Goal: Transaction & Acquisition: Purchase product/service

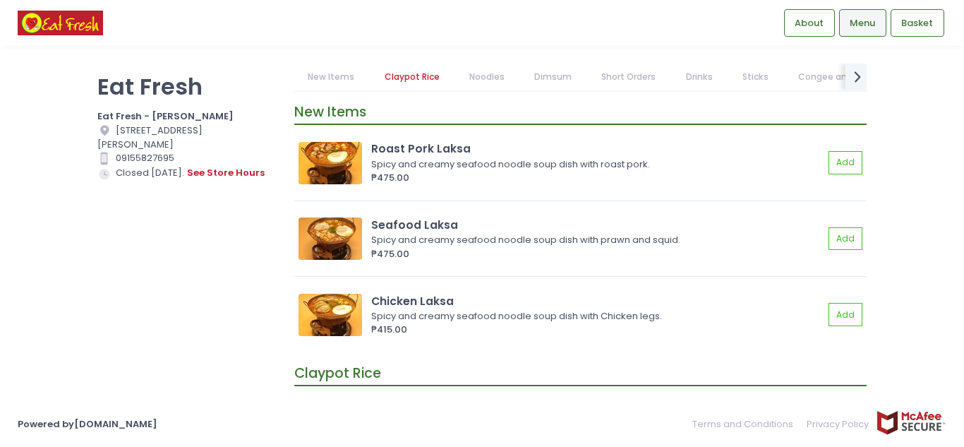
click at [336, 73] on link "New Items" at bounding box center [331, 77] width 74 height 27
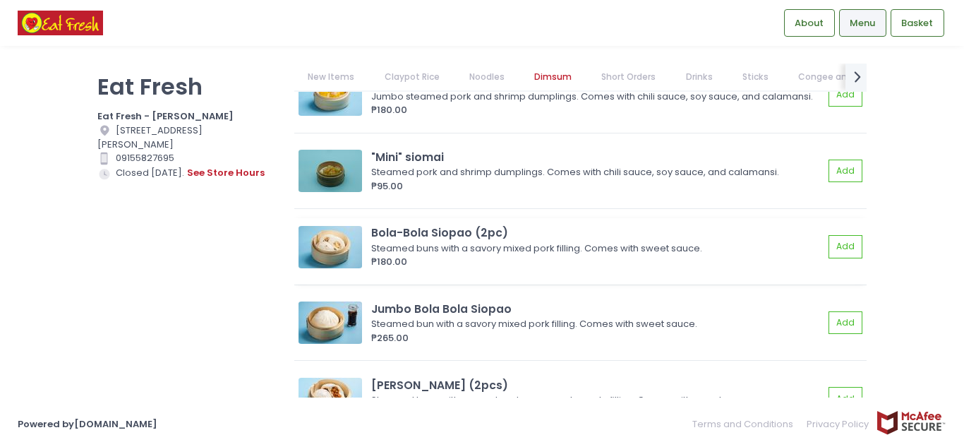
scroll to position [2258, 0]
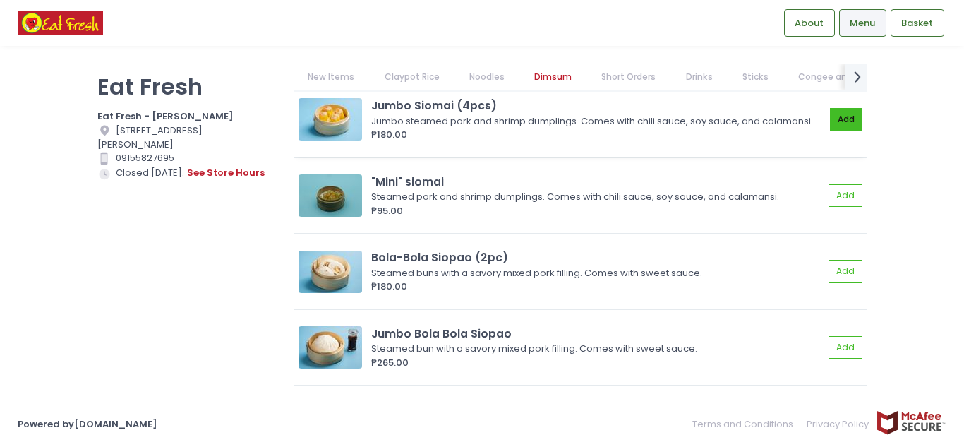
click at [833, 126] on button "Add" at bounding box center [846, 119] width 32 height 23
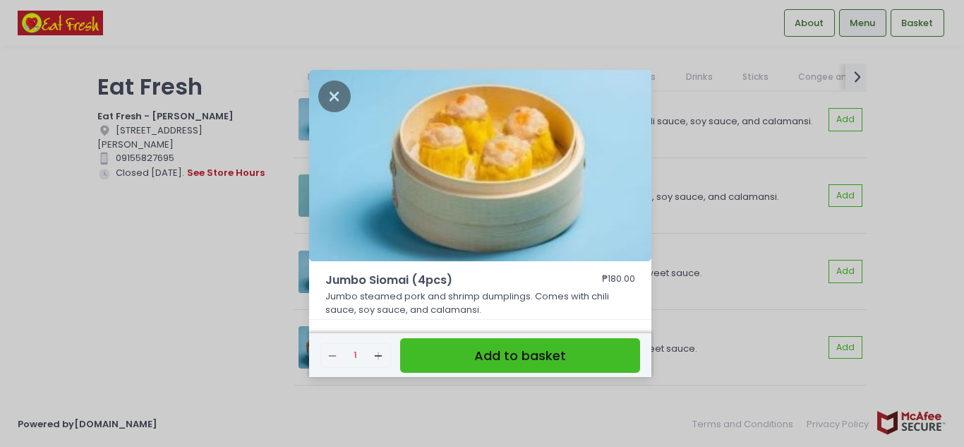
click at [514, 361] on button "Add to basket" at bounding box center [520, 355] width 240 height 35
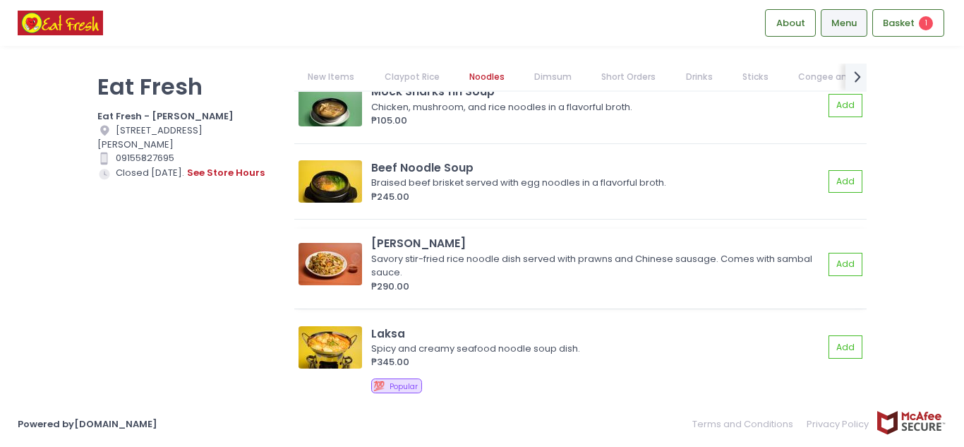
scroll to position [1553, 0]
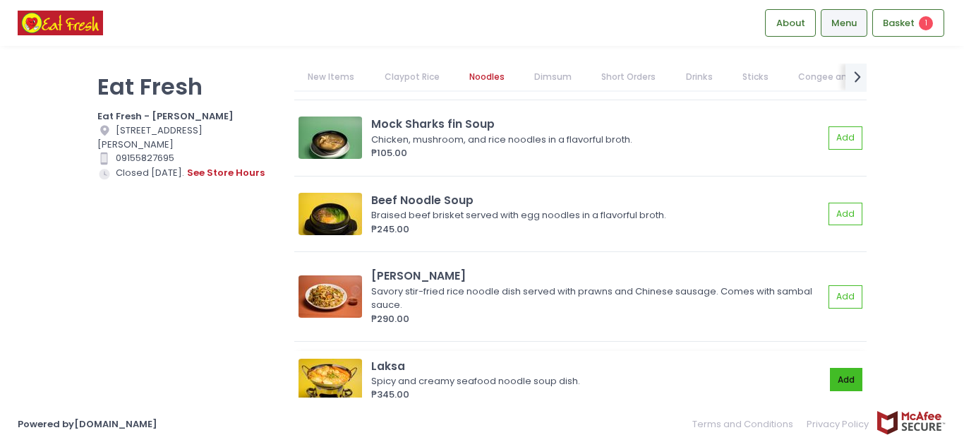
click at [830, 377] on button "Add" at bounding box center [846, 379] width 32 height 23
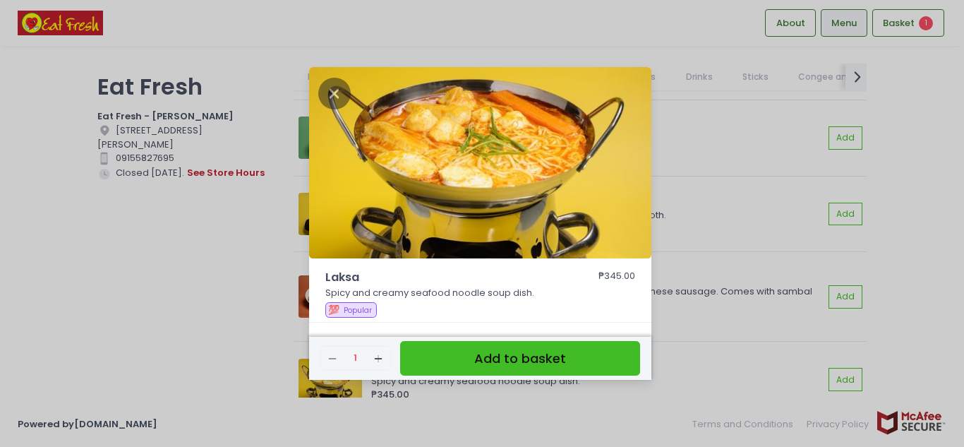
click at [583, 347] on button "Add to basket" at bounding box center [520, 358] width 240 height 35
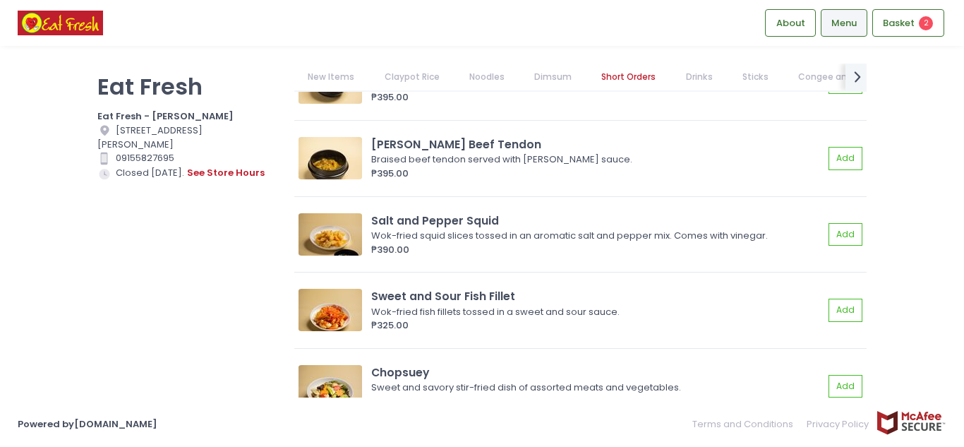
scroll to position [3317, 0]
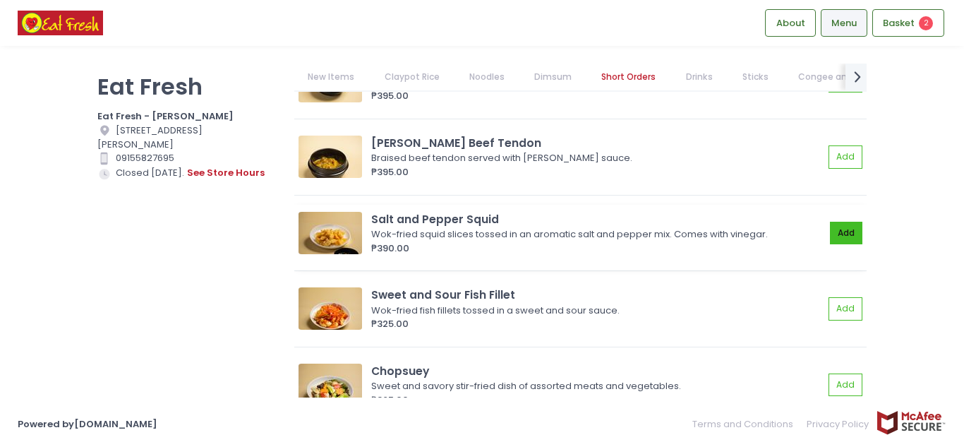
click at [830, 245] on button "Add" at bounding box center [846, 233] width 32 height 23
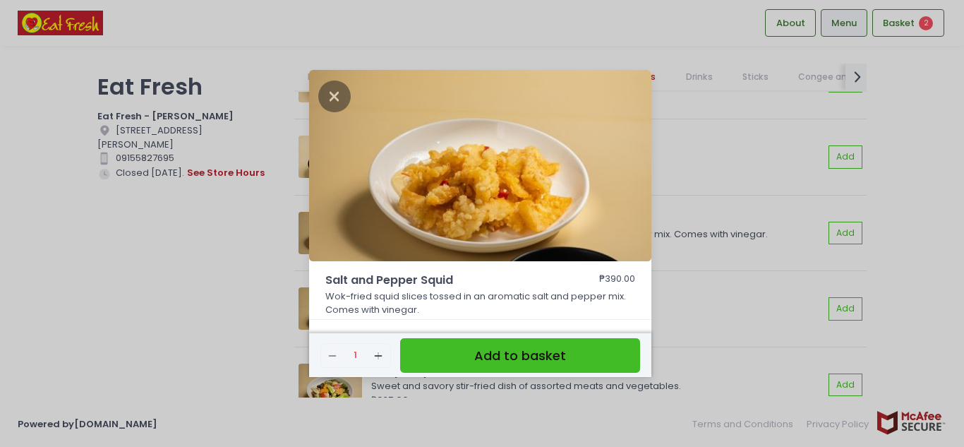
click at [548, 355] on button "Add to basket" at bounding box center [520, 355] width 240 height 35
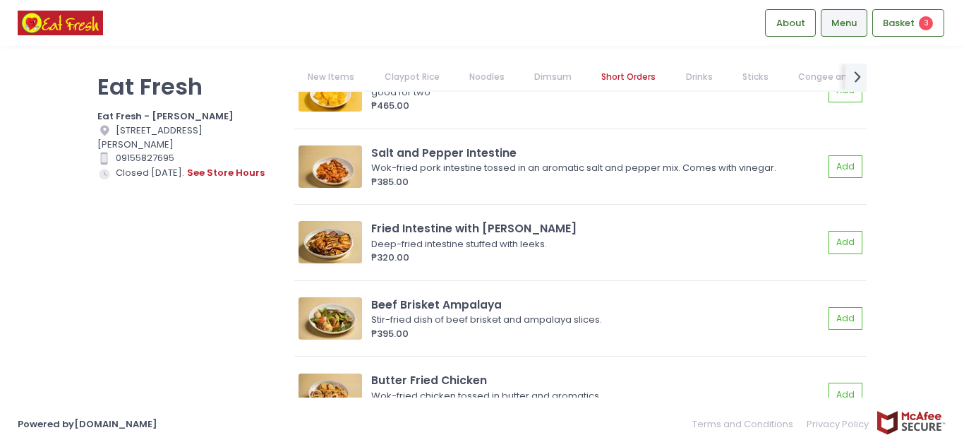
scroll to position [4587, 0]
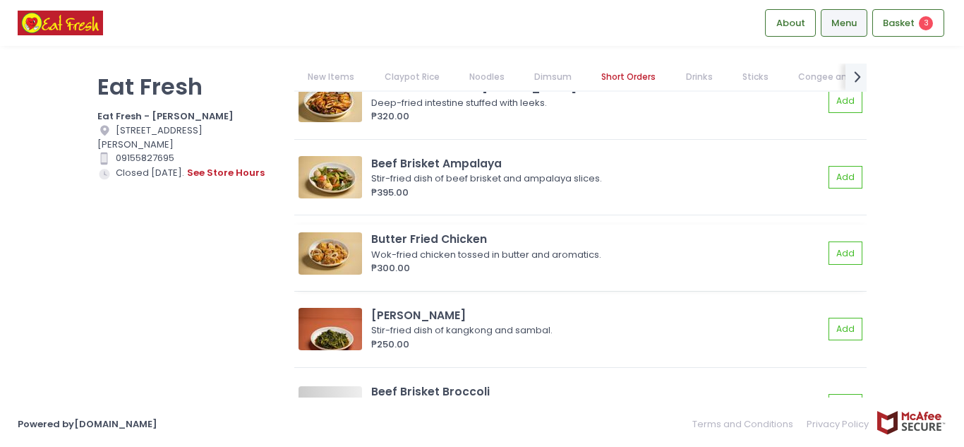
click at [342, 264] on img at bounding box center [331, 253] width 64 height 42
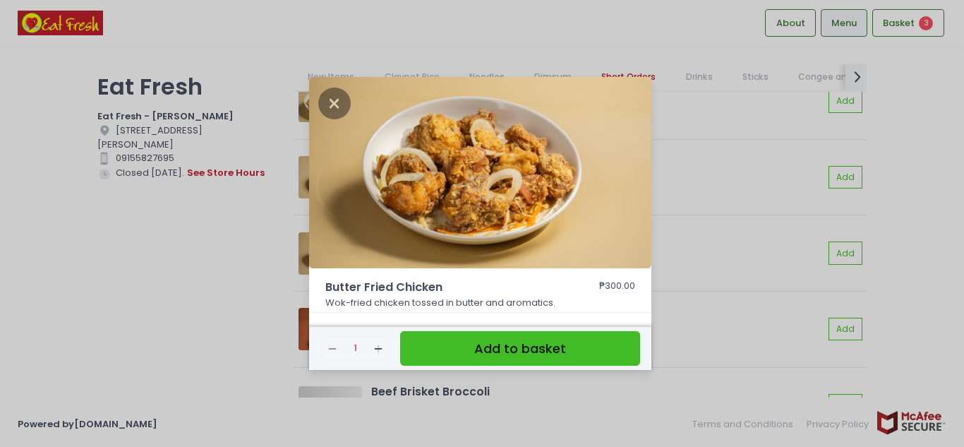
click at [145, 311] on div "Butter Fried Chicken ₱300.00 Wok-fried chicken tossed in butter and aromatics. …" at bounding box center [482, 223] width 964 height 447
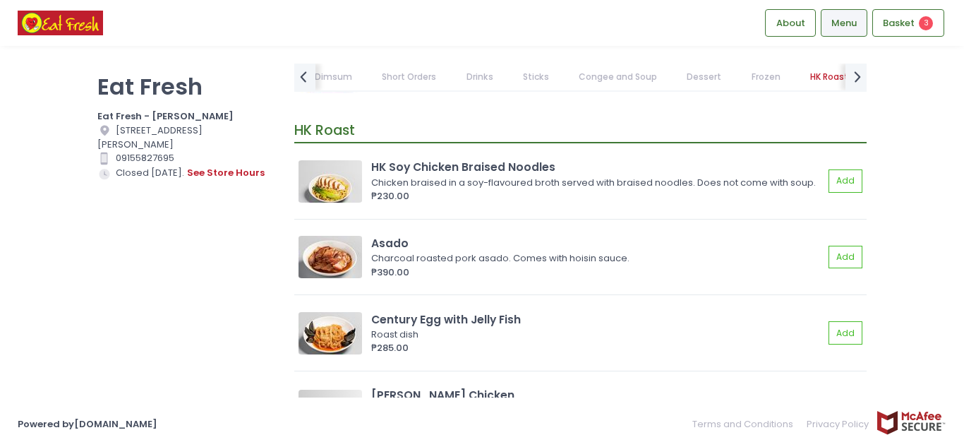
scroll to position [10515, 0]
click at [347, 191] on img at bounding box center [331, 180] width 64 height 42
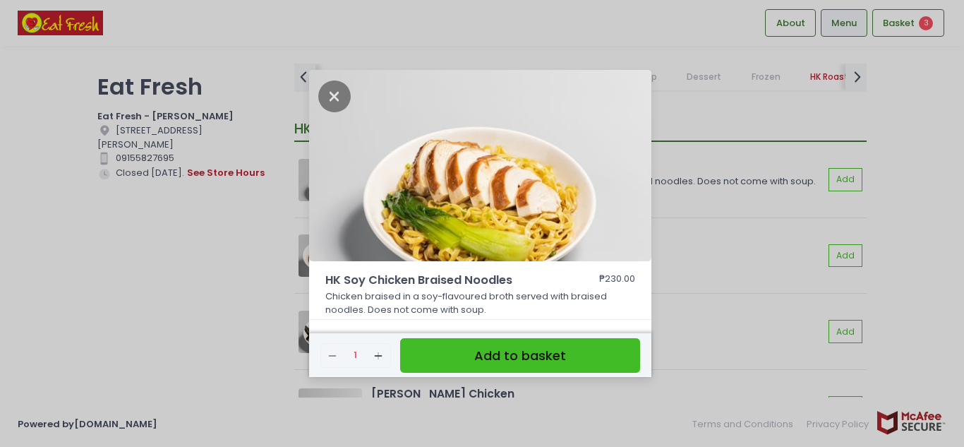
click at [126, 265] on div "HK Soy Chicken Braised Noodles ₱230.00 Chicken braised in a soy-flavoured broth…" at bounding box center [482, 223] width 964 height 447
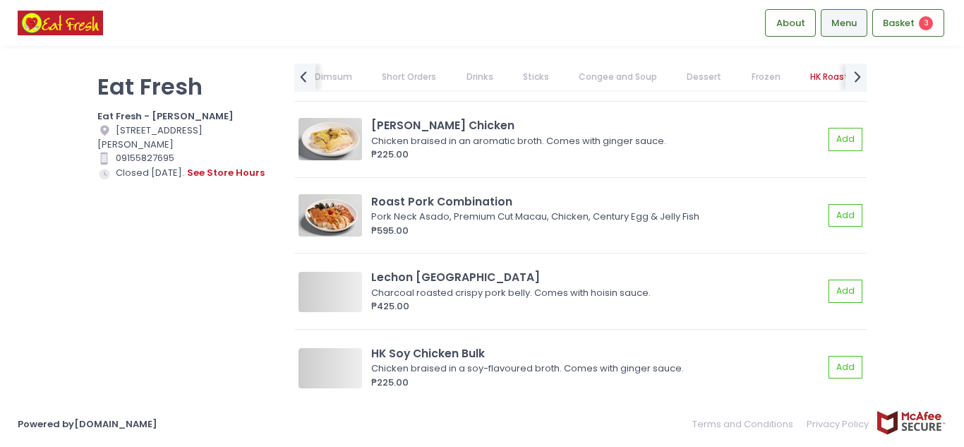
scroll to position [10798, 0]
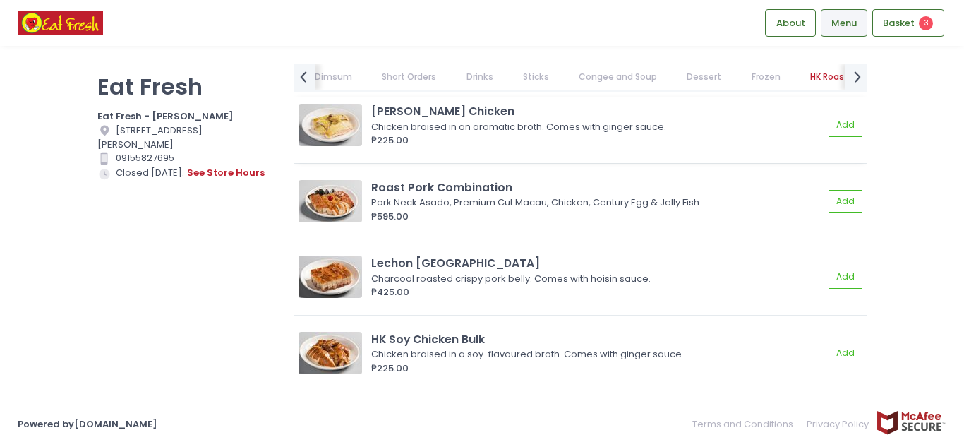
click at [345, 146] on img at bounding box center [331, 125] width 64 height 42
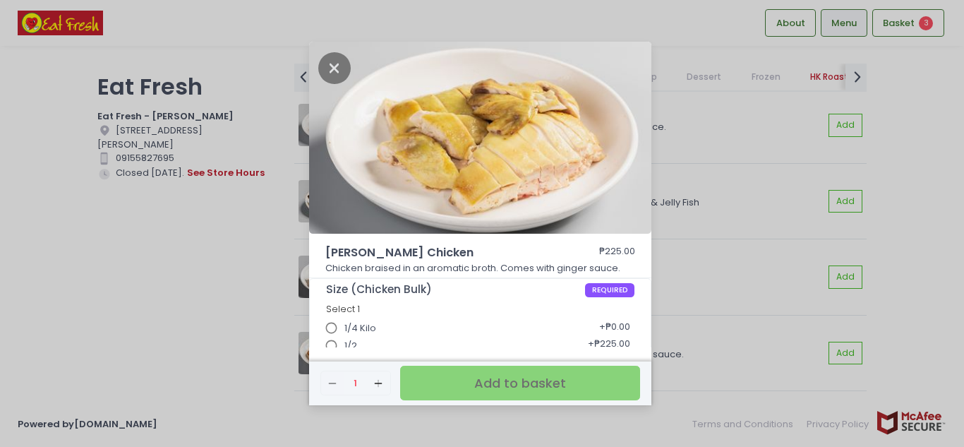
scroll to position [28, 0]
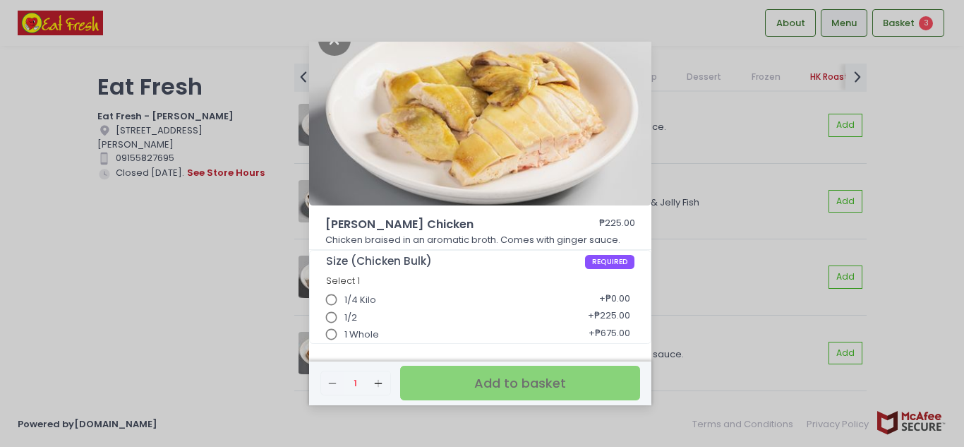
click at [186, 284] on div "[PERSON_NAME] Chicken ₱225.00 Chicken braised in an aromatic broth. Comes with …" at bounding box center [482, 223] width 964 height 447
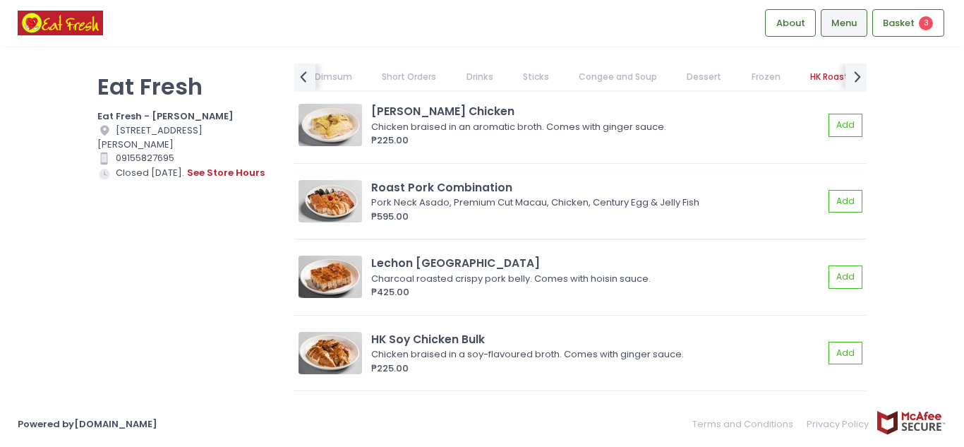
click at [354, 222] on img at bounding box center [331, 201] width 64 height 42
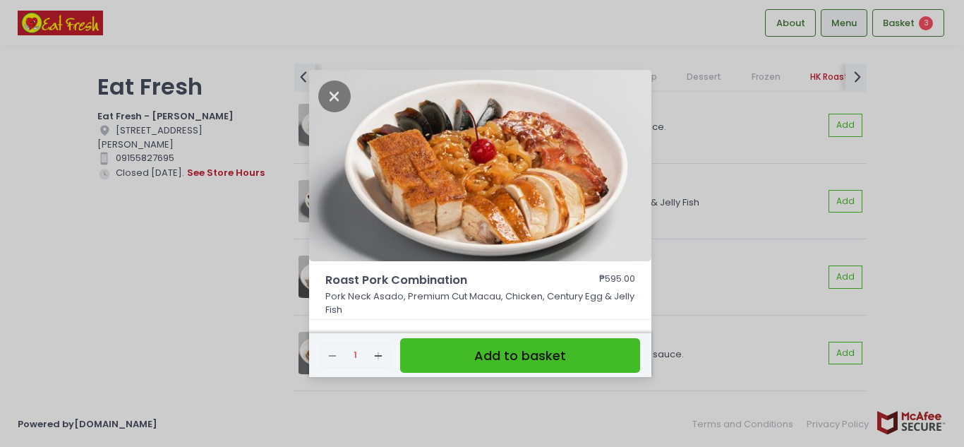
click at [133, 279] on div "Roast Pork Combination ₱595.00 Pork Neck Asado, Premium Cut Macau, Chicken, Cen…" at bounding box center [482, 223] width 964 height 447
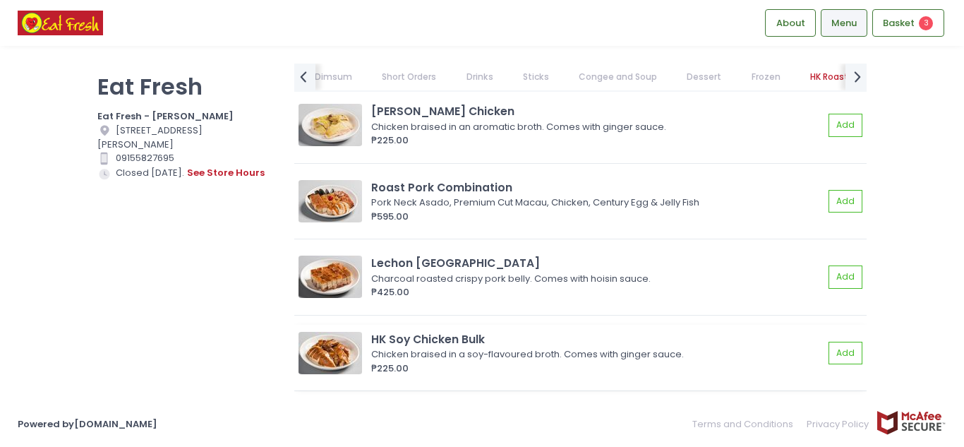
click at [357, 373] on img at bounding box center [331, 353] width 64 height 42
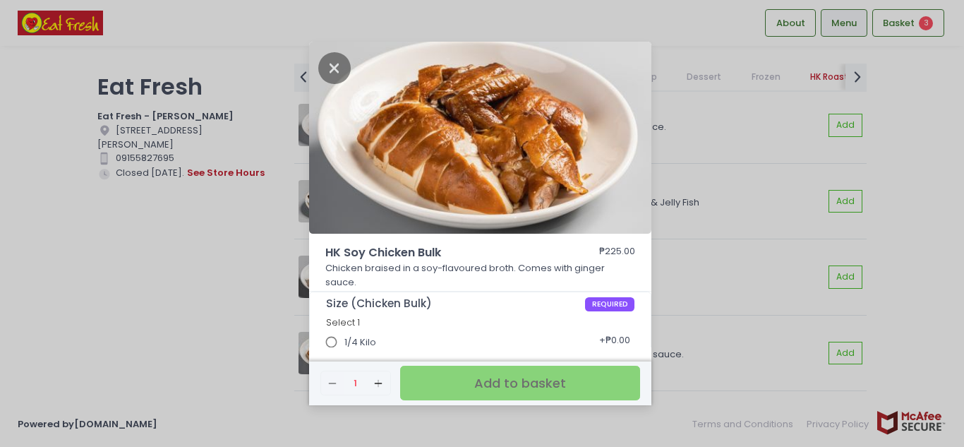
scroll to position [42, 0]
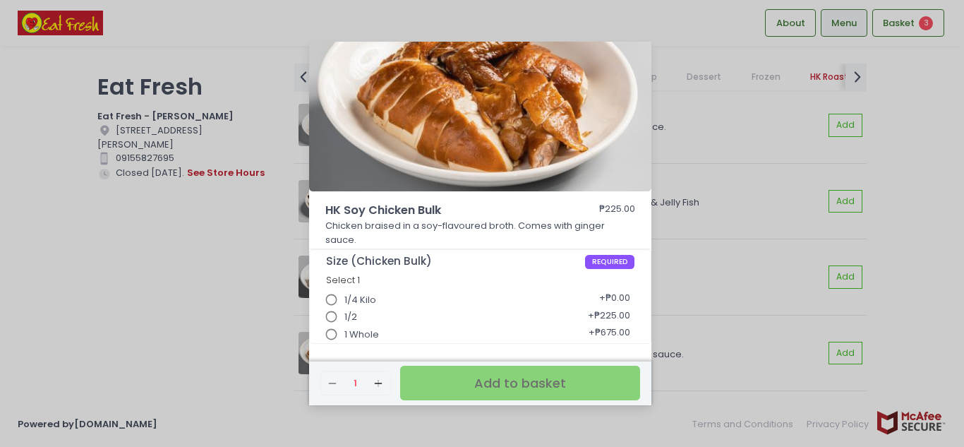
click at [205, 311] on div "HK Soy Chicken Bulk ₱225.00 Chicken braised in a soy-flavoured broth. Comes wit…" at bounding box center [482, 223] width 964 height 447
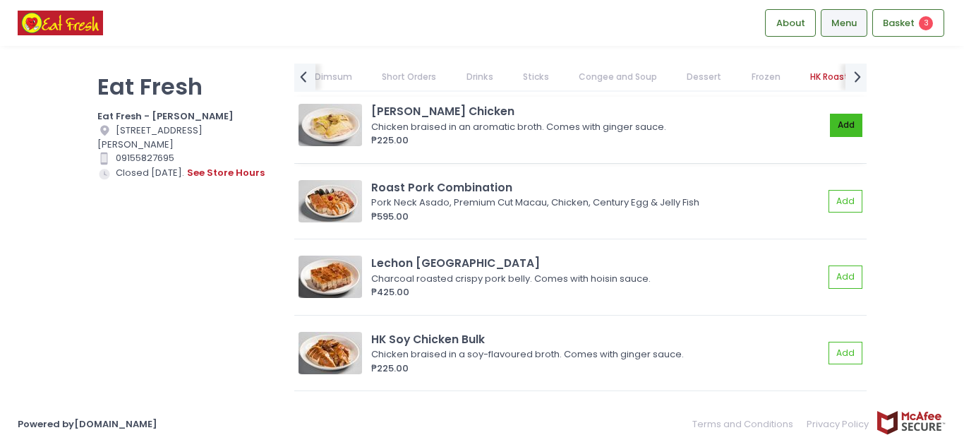
click at [830, 137] on button "Add" at bounding box center [846, 125] width 32 height 23
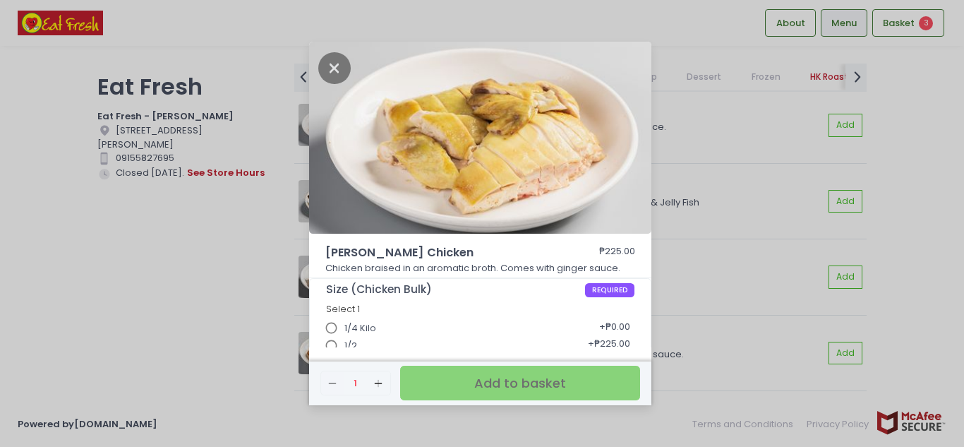
click at [349, 326] on span "1/4 Kilo" at bounding box center [360, 328] width 32 height 14
click at [345, 326] on input "1/4 Kilo" at bounding box center [331, 328] width 27 height 27
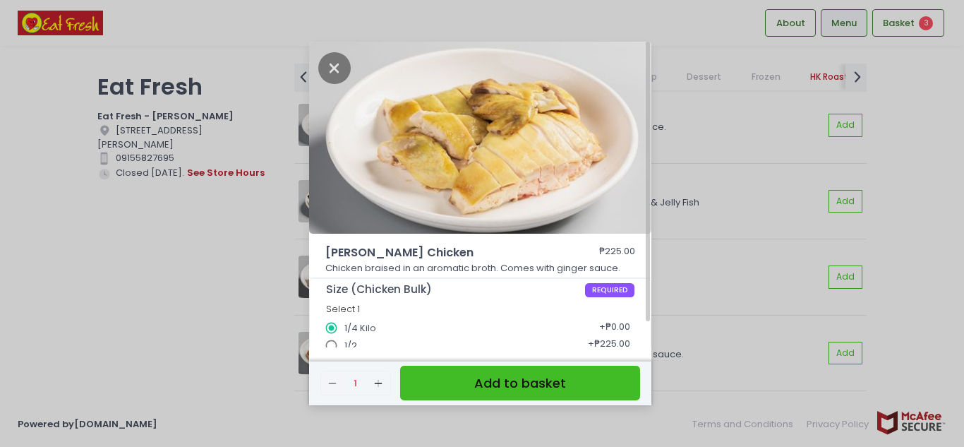
click at [512, 395] on button "Add to basket" at bounding box center [520, 383] width 240 height 35
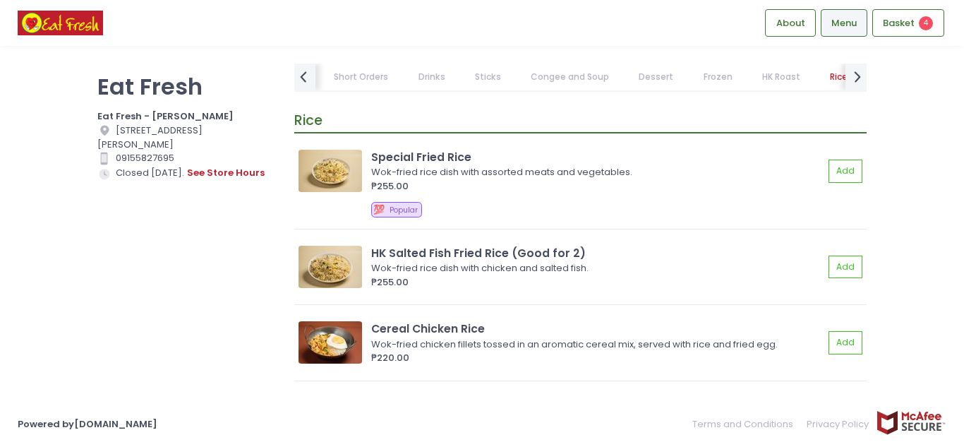
scroll to position [11997, 0]
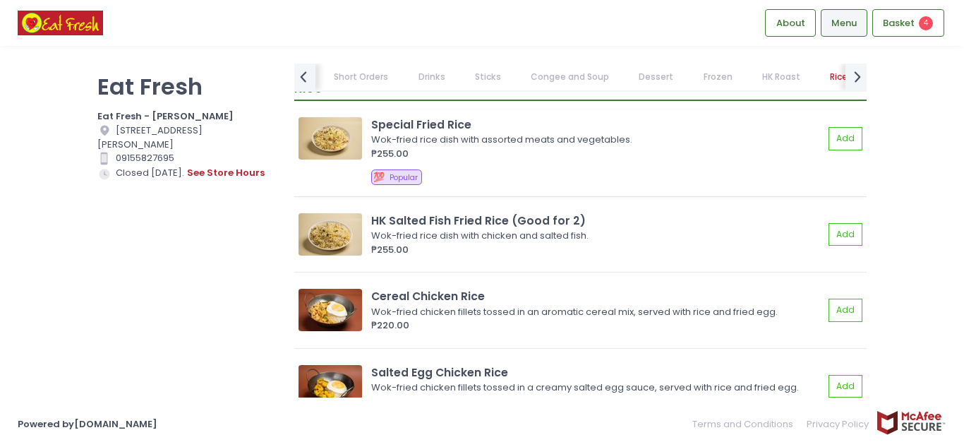
click at [320, 148] on img at bounding box center [331, 138] width 64 height 42
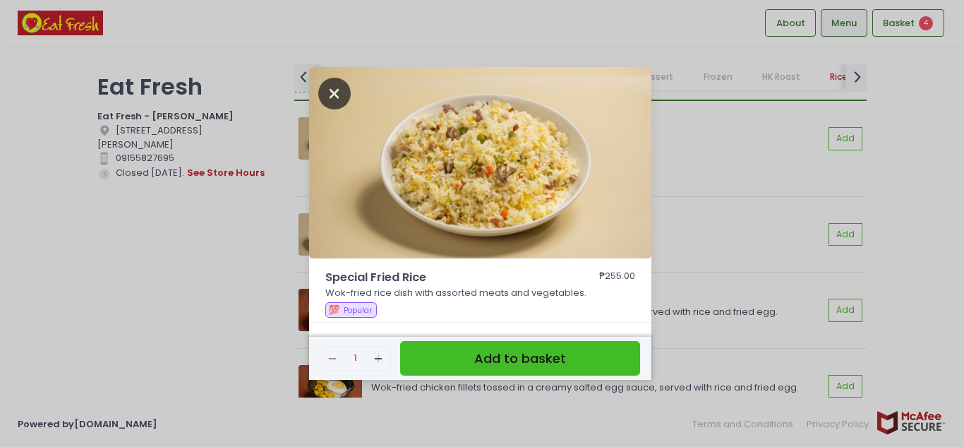
click at [345, 91] on icon "Close" at bounding box center [334, 94] width 32 height 32
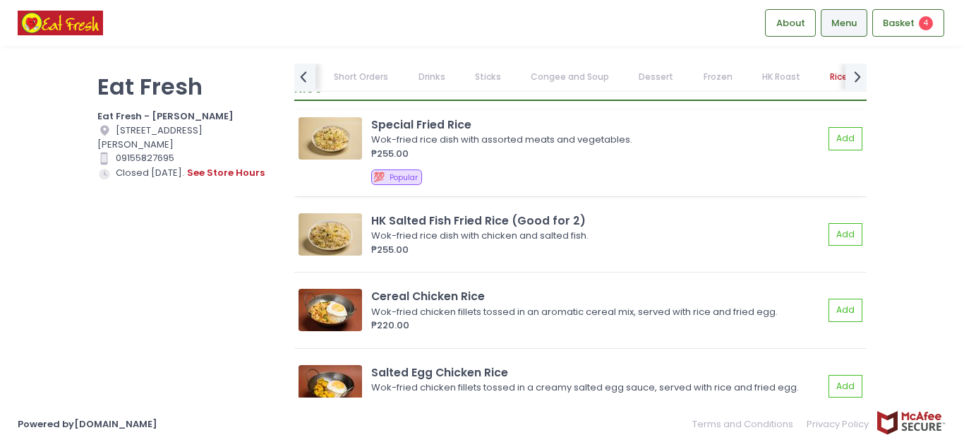
click at [303, 148] on img at bounding box center [331, 138] width 64 height 42
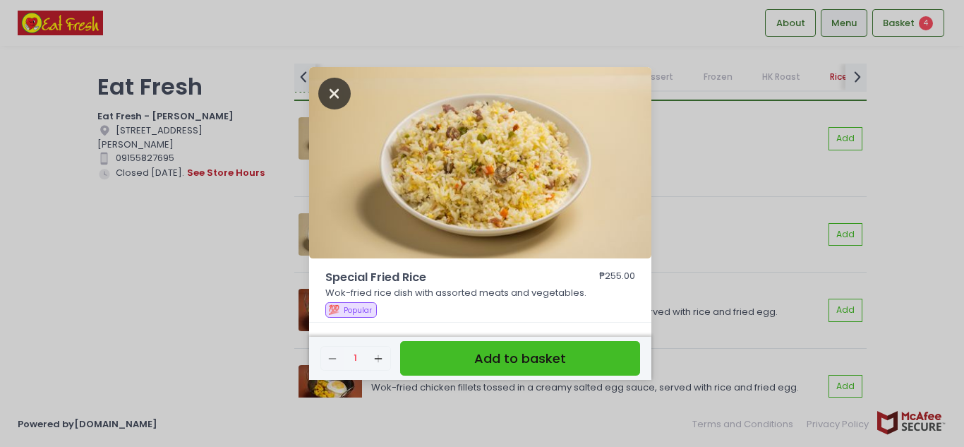
click at [337, 91] on icon "Close" at bounding box center [334, 94] width 32 height 32
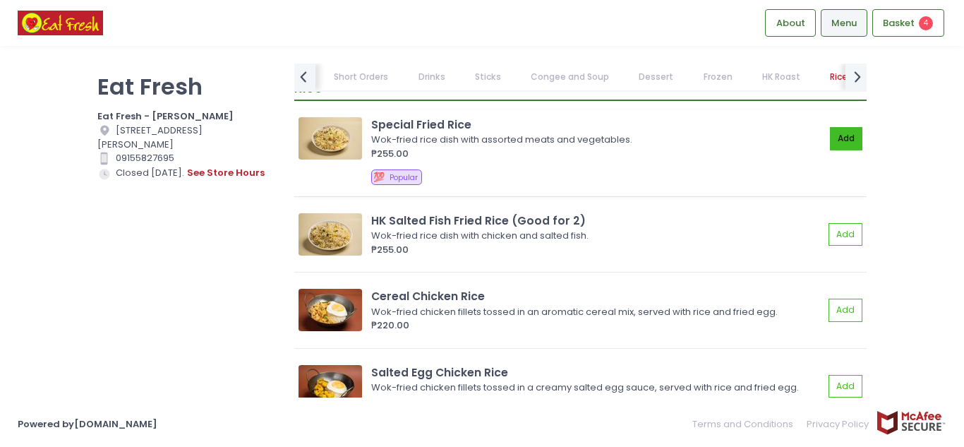
click at [831, 147] on button "Add" at bounding box center [846, 138] width 32 height 23
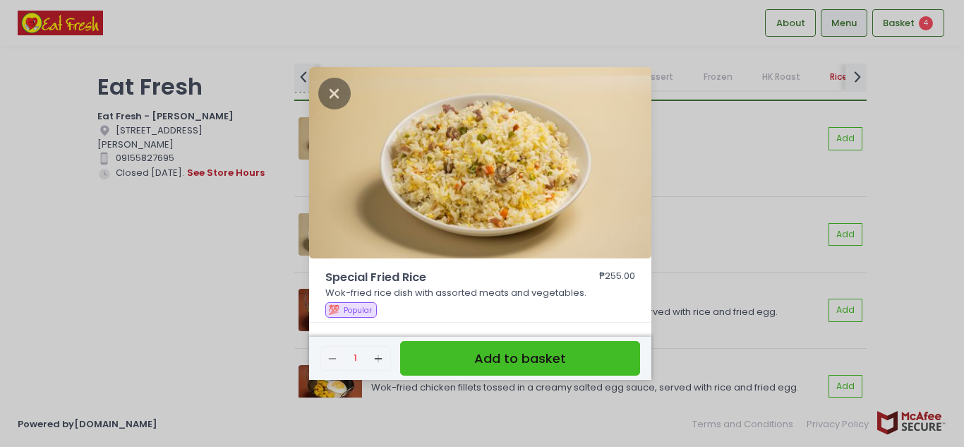
click at [545, 356] on button "Add to basket" at bounding box center [520, 358] width 240 height 35
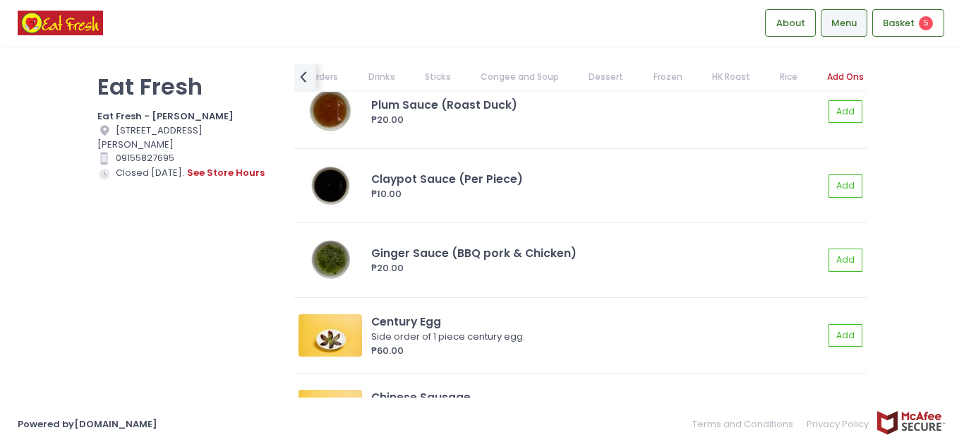
scroll to position [12966, 0]
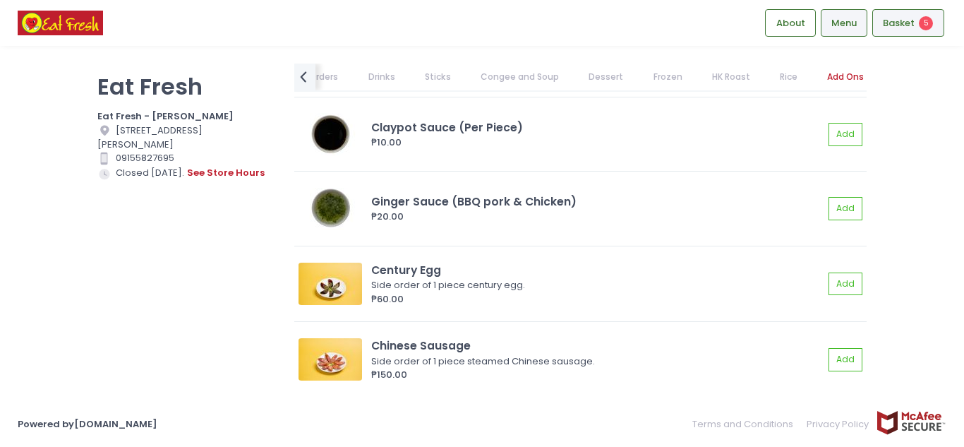
click at [891, 15] on div "Basket 5" at bounding box center [908, 23] width 72 height 28
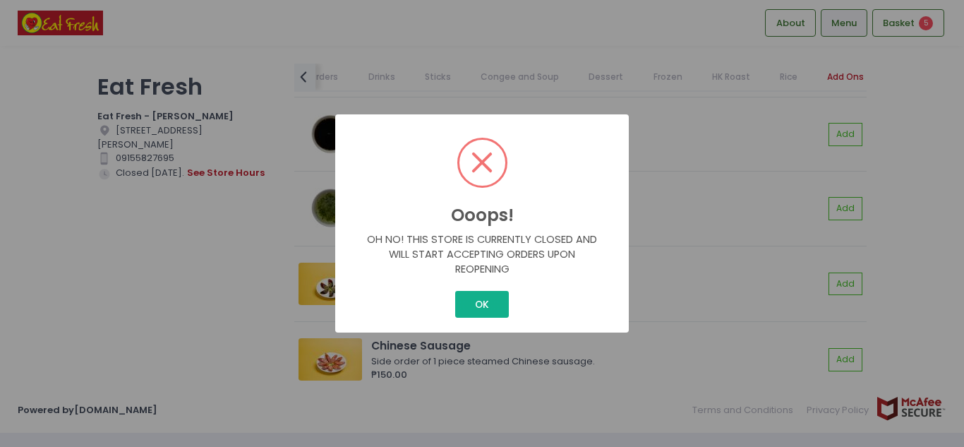
click at [488, 308] on button "OK" at bounding box center [481, 304] width 53 height 27
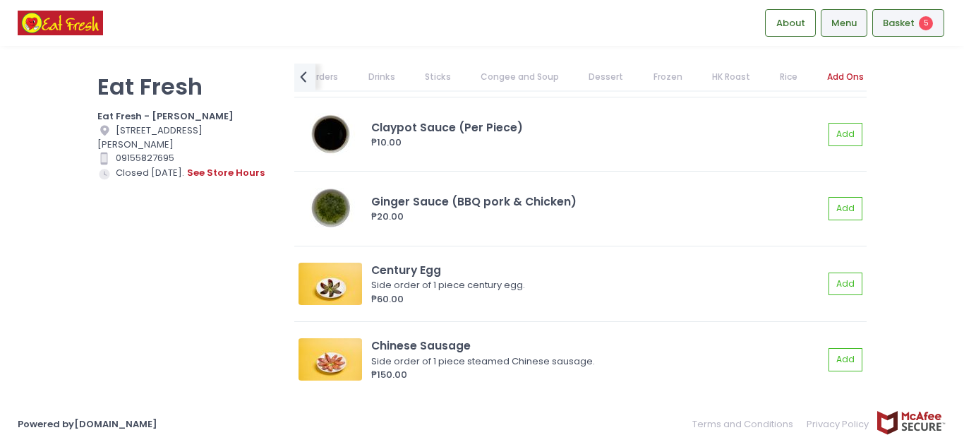
click at [903, 16] on span "Basket" at bounding box center [899, 23] width 32 height 14
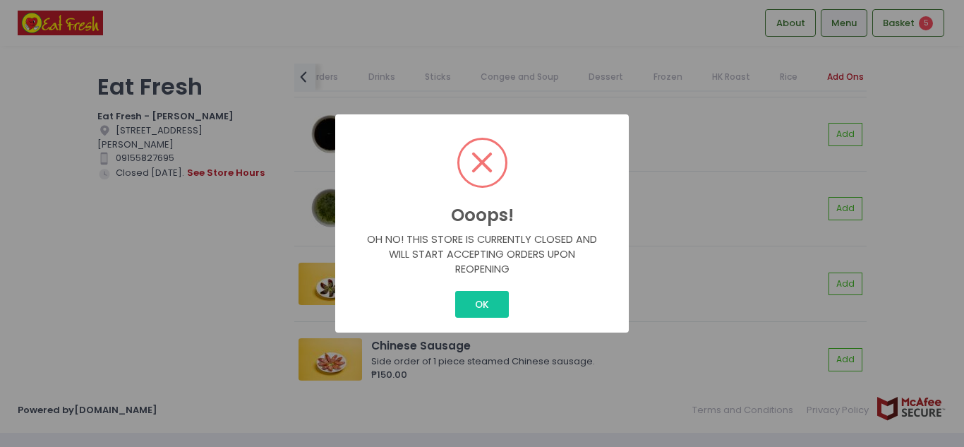
drag, startPoint x: 466, startPoint y: 304, endPoint x: 550, endPoint y: 258, distance: 96.0
click at [470, 303] on button "OK" at bounding box center [481, 304] width 53 height 27
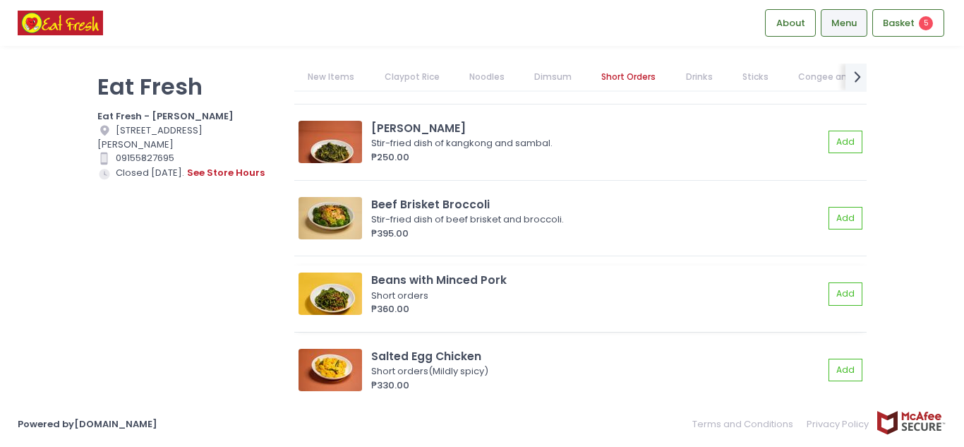
scroll to position [4799, 0]
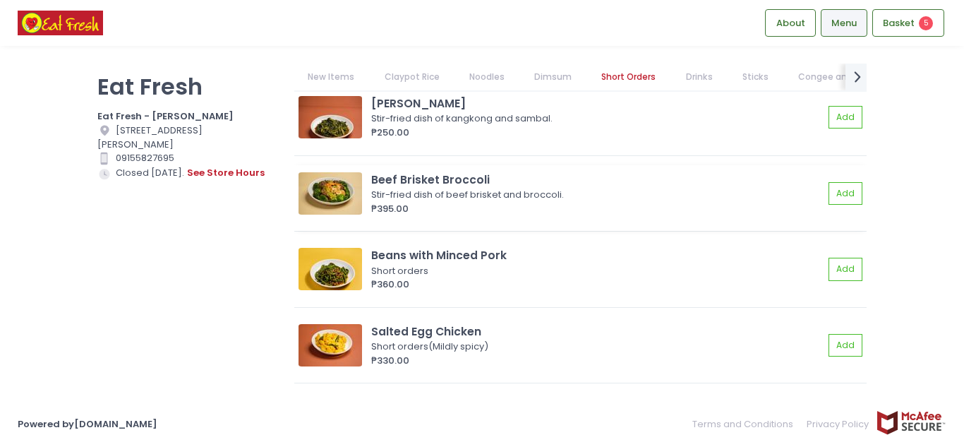
click at [411, 202] on div "Stir-fried dish of beef brisket and broccoli." at bounding box center [595, 195] width 448 height 14
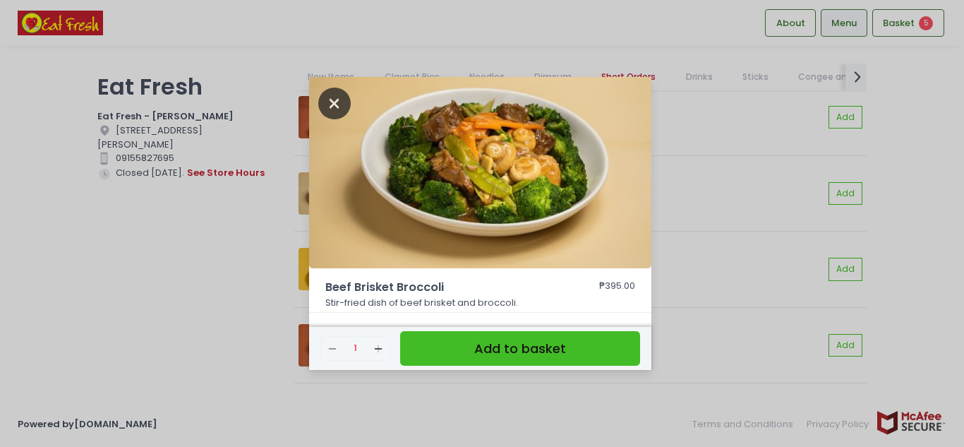
click at [332, 102] on icon "Close" at bounding box center [334, 104] width 32 height 32
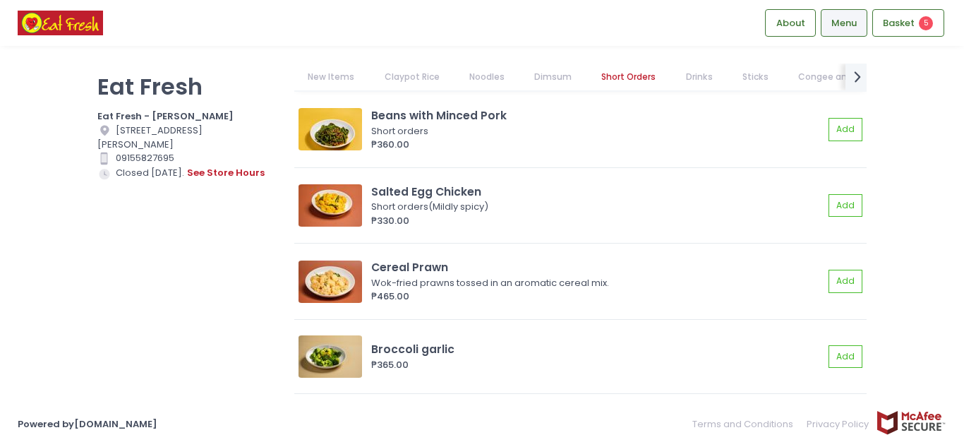
scroll to position [4940, 0]
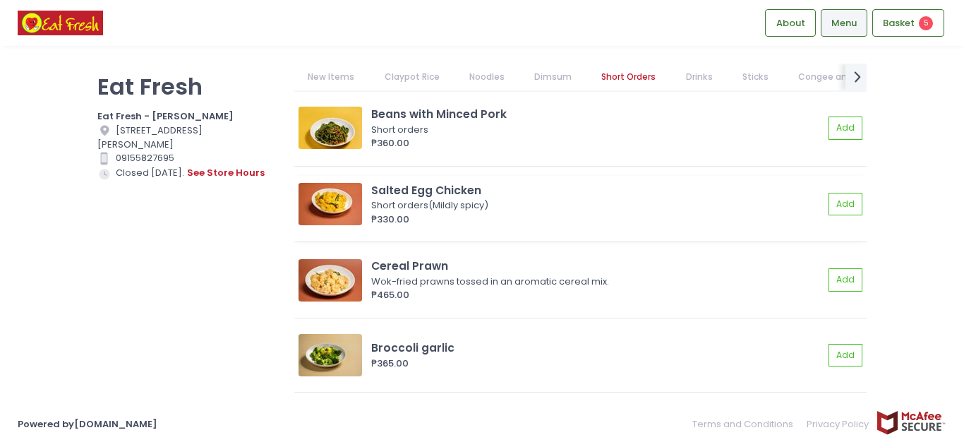
click at [363, 210] on div "Salted Egg Chicken Short orders(Mildly spicy) ₱330.00 Add" at bounding box center [580, 204] width 563 height 44
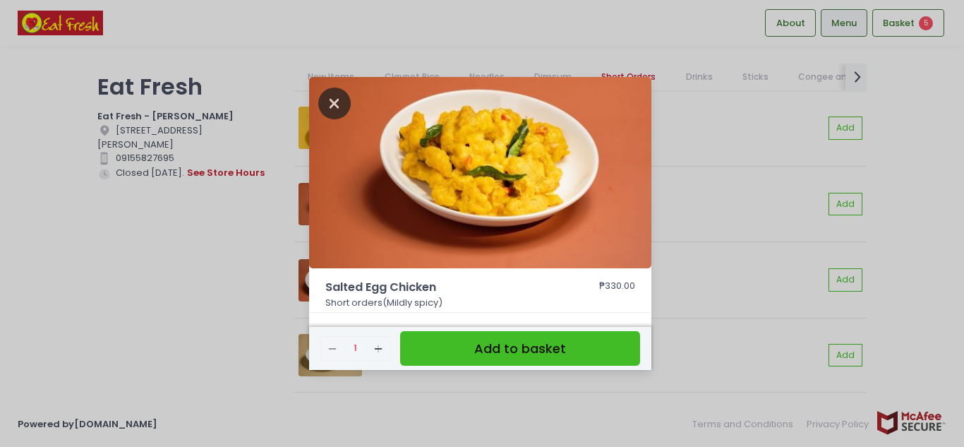
click at [328, 94] on icon "Close" at bounding box center [334, 104] width 32 height 32
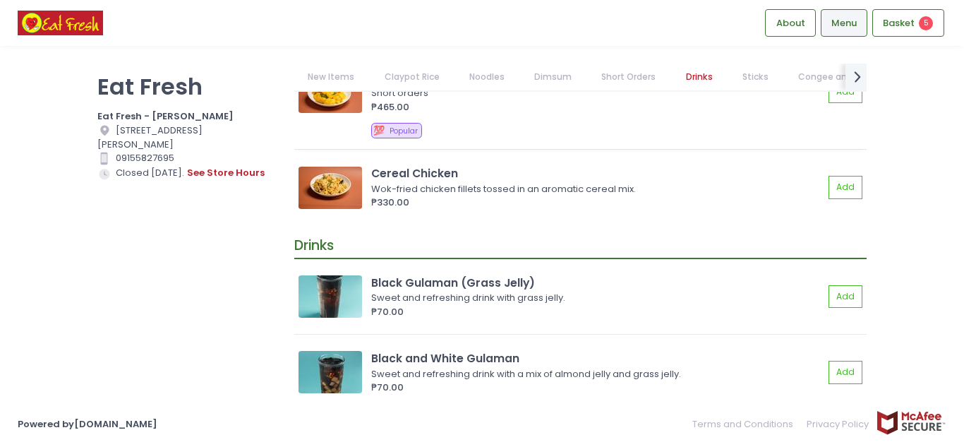
scroll to position [5293, 0]
click at [332, 189] on img at bounding box center [331, 187] width 64 height 42
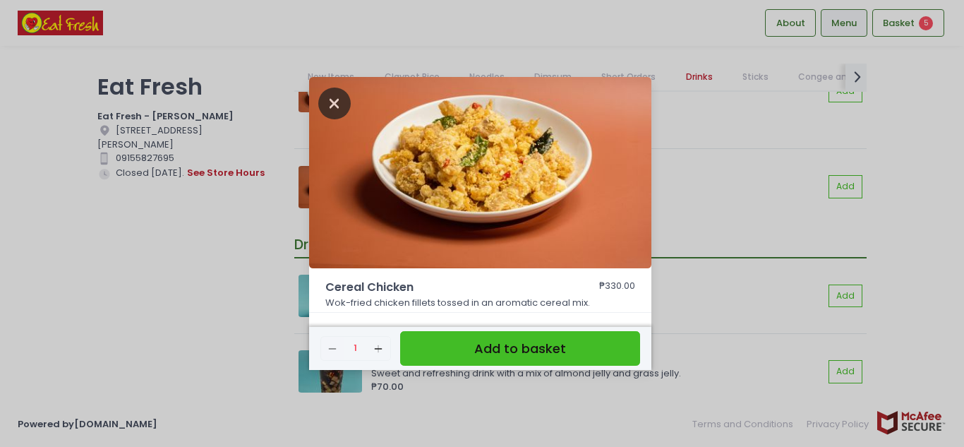
click at [329, 96] on icon "Close" at bounding box center [334, 104] width 32 height 32
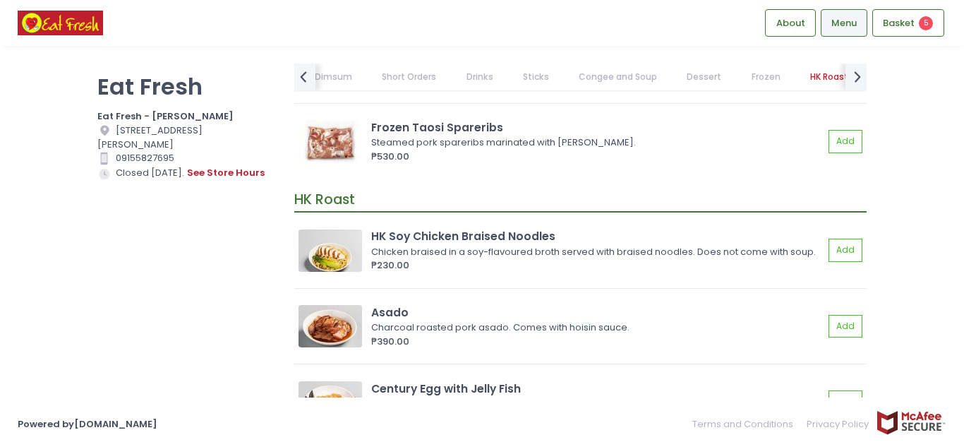
scroll to position [10515, 0]
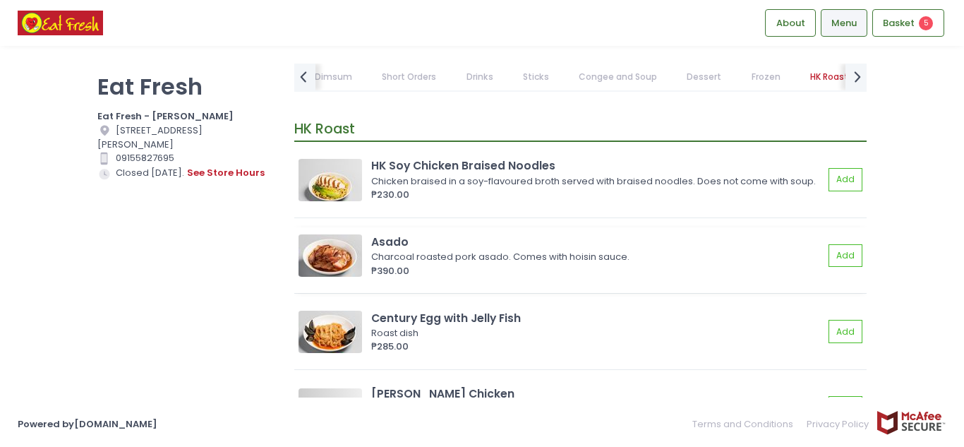
click at [337, 275] on img at bounding box center [331, 255] width 64 height 42
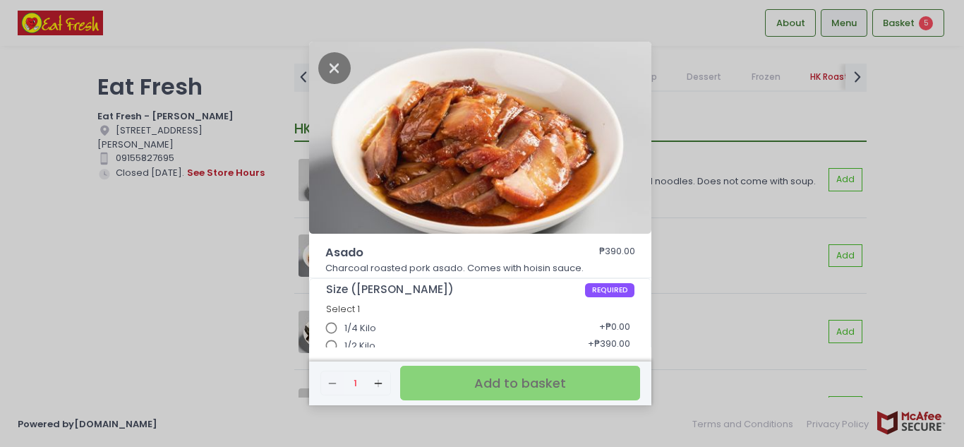
click at [128, 253] on div "Asado ₱390.00 Charcoal roasted pork asado. Comes with hoisin sauce. Size (Asado…" at bounding box center [482, 223] width 964 height 447
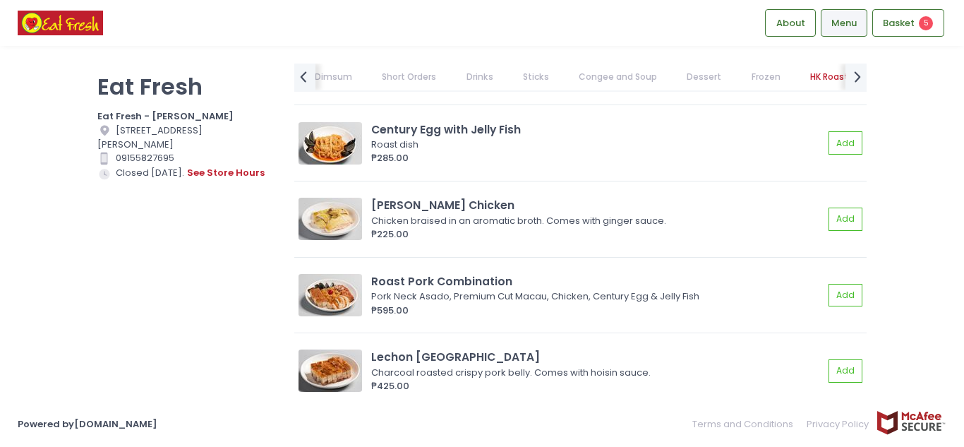
scroll to position [10727, 0]
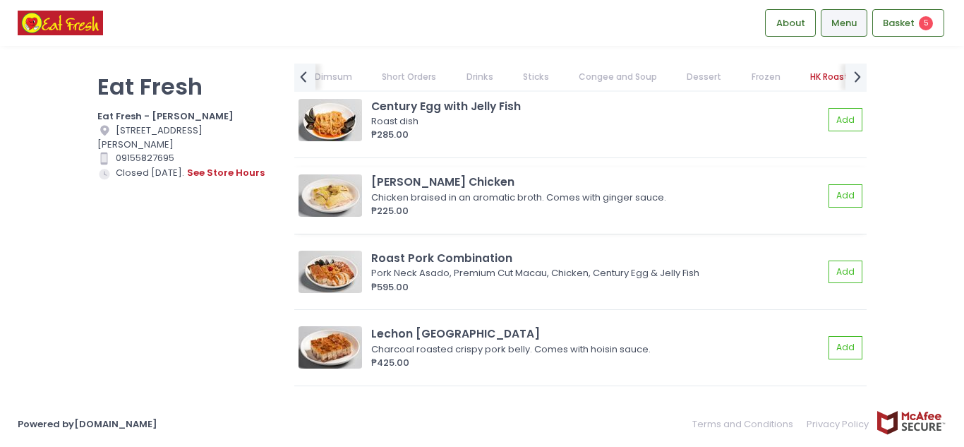
click at [327, 208] on img at bounding box center [331, 195] width 64 height 42
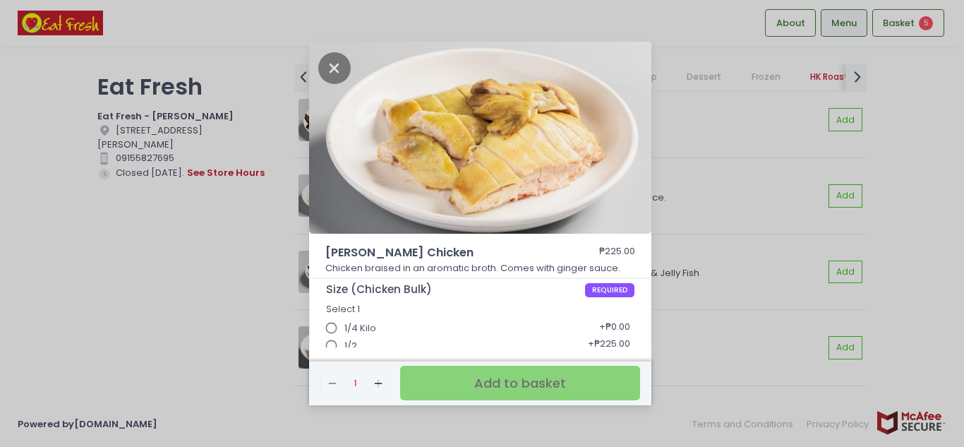
click at [112, 266] on div "[PERSON_NAME] Chicken ₱225.00 Chicken braised in an aromatic broth. Comes with …" at bounding box center [482, 223] width 964 height 447
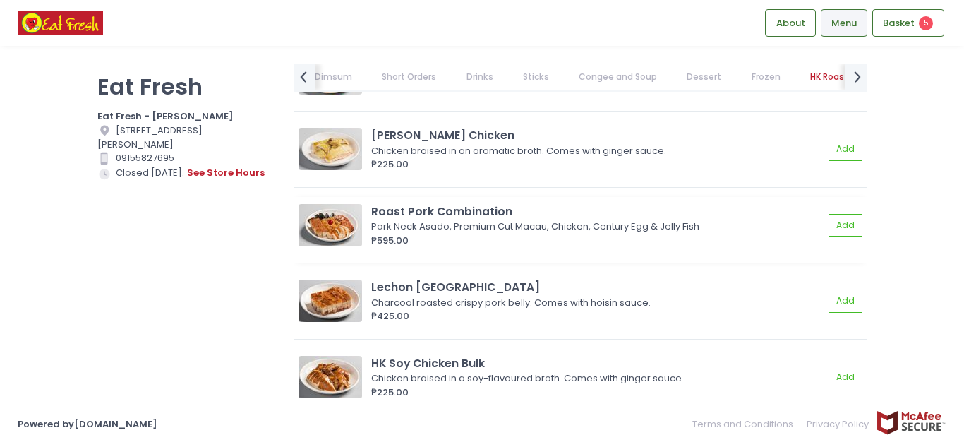
scroll to position [10798, 0]
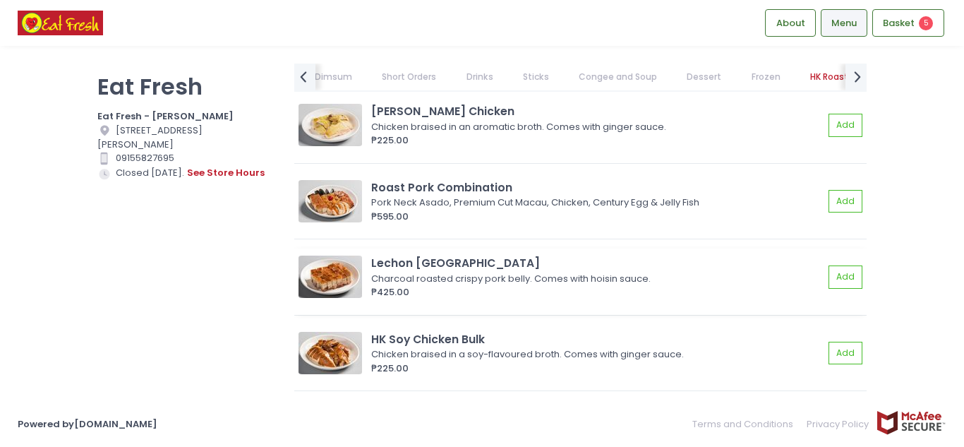
click at [332, 291] on img at bounding box center [331, 276] width 64 height 42
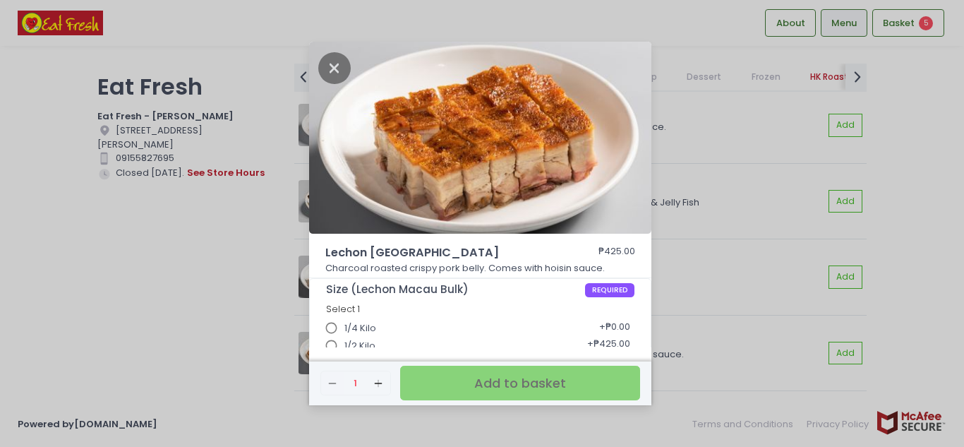
click at [152, 261] on div "Lechon [GEOGRAPHIC_DATA] ₱425.00 Charcoal roasted crispy pork belly. Comes with…" at bounding box center [482, 223] width 964 height 447
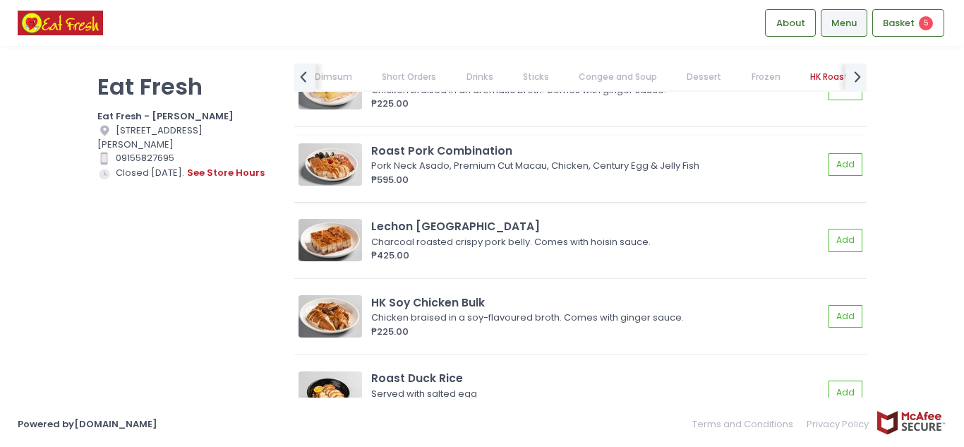
scroll to position [10868, 0]
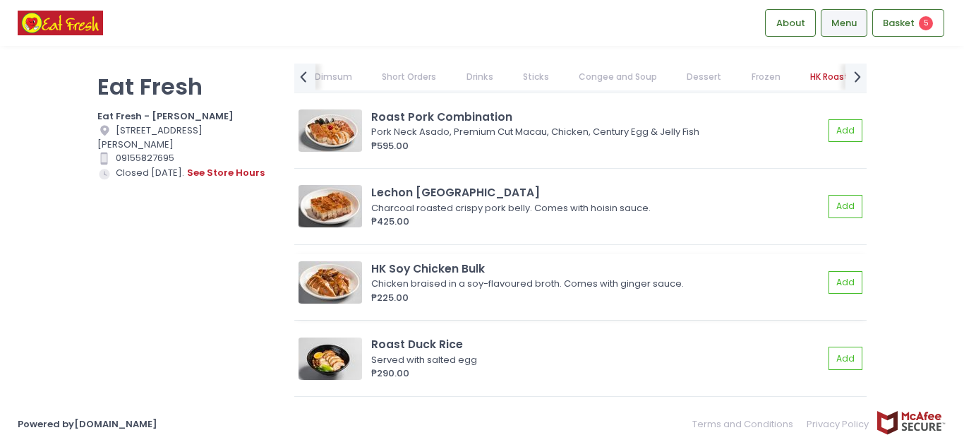
click at [324, 291] on img at bounding box center [331, 282] width 64 height 42
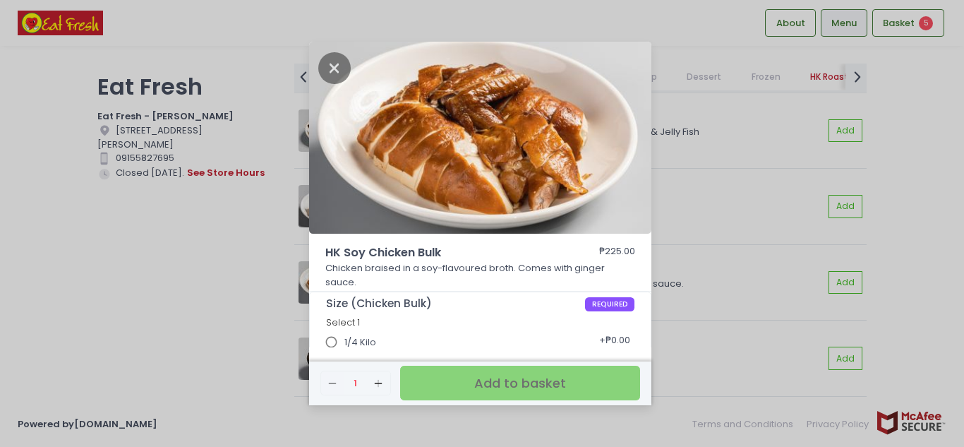
click at [137, 239] on div "HK Soy Chicken Bulk ₱225.00 Chicken braised in a soy-flavoured broth. Comes wit…" at bounding box center [482, 223] width 964 height 447
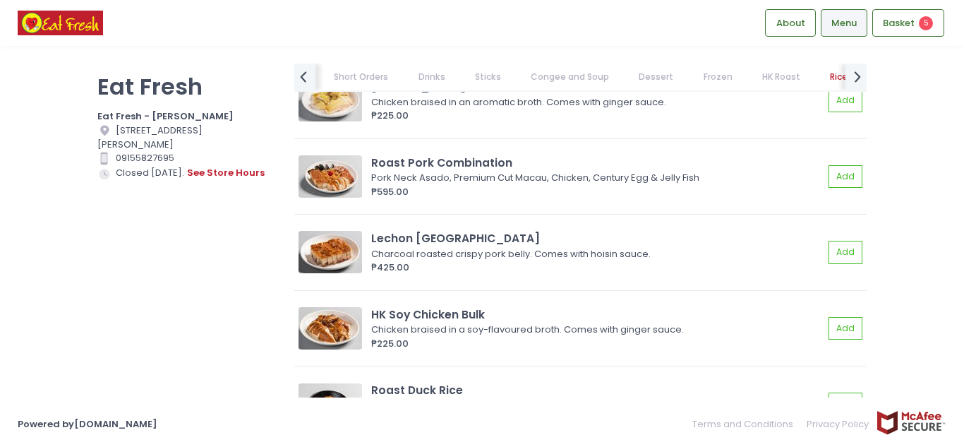
scroll to position [10798, 0]
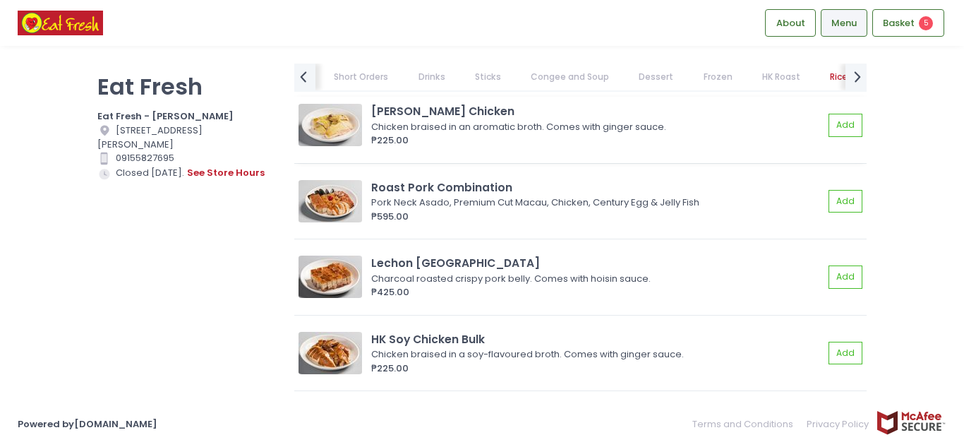
click at [347, 137] on img at bounding box center [331, 125] width 64 height 42
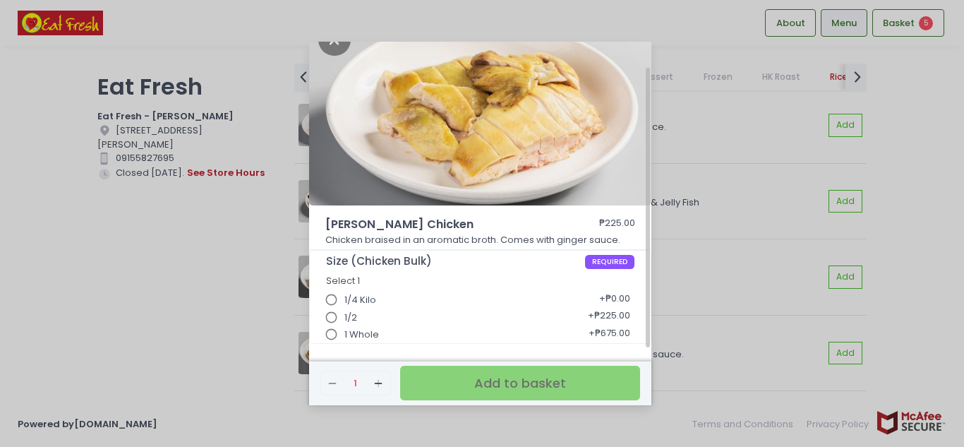
scroll to position [0, 0]
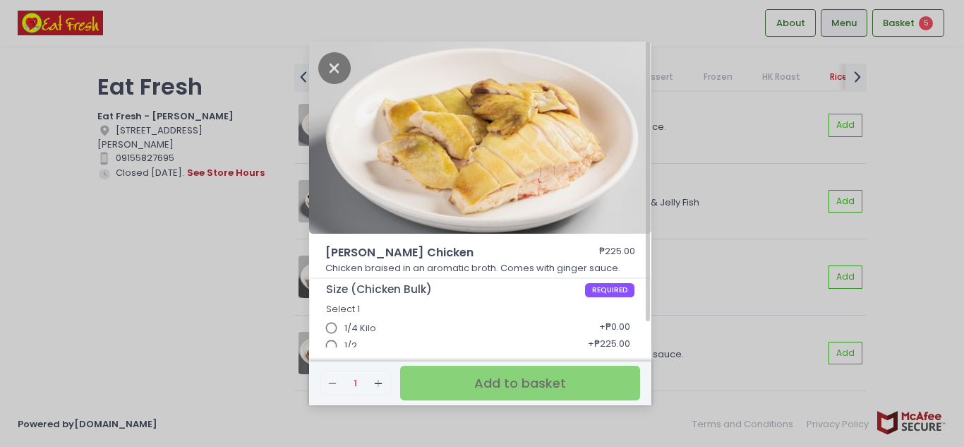
click at [96, 283] on div "[PERSON_NAME] Chicken ₱225.00 Chicken braised in an aromatic broth. Comes with …" at bounding box center [482, 223] width 964 height 447
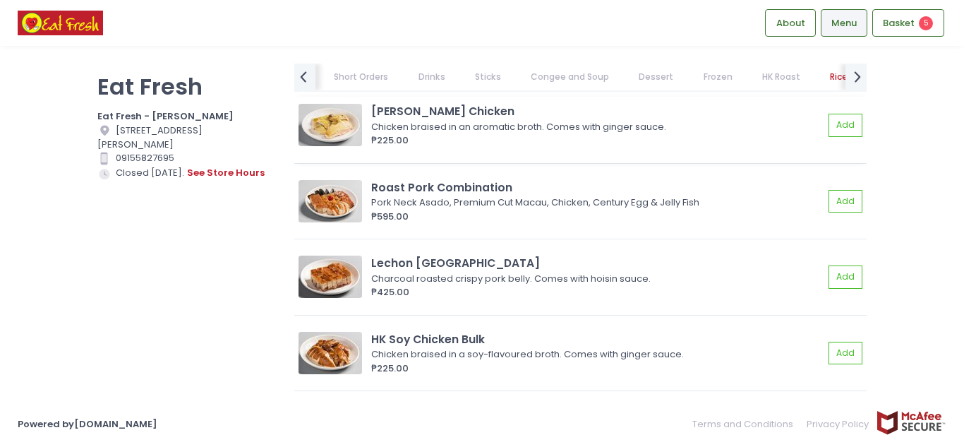
click at [339, 129] on img at bounding box center [331, 125] width 64 height 42
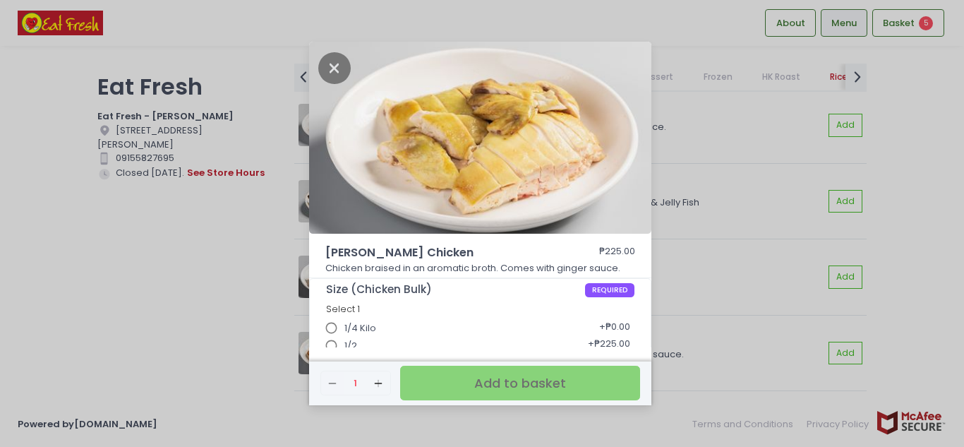
click at [188, 269] on div "[PERSON_NAME] Chicken ₱225.00 Chicken braised in an aromatic broth. Comes with …" at bounding box center [482, 223] width 964 height 447
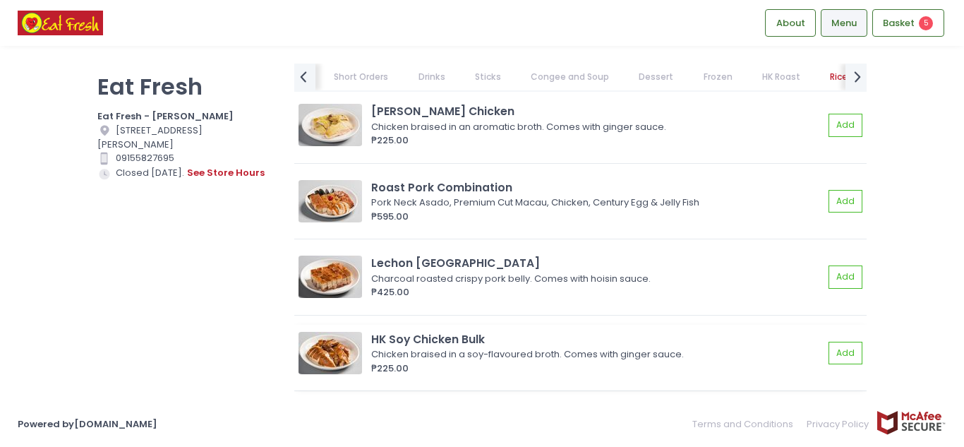
click at [327, 361] on img at bounding box center [331, 353] width 64 height 42
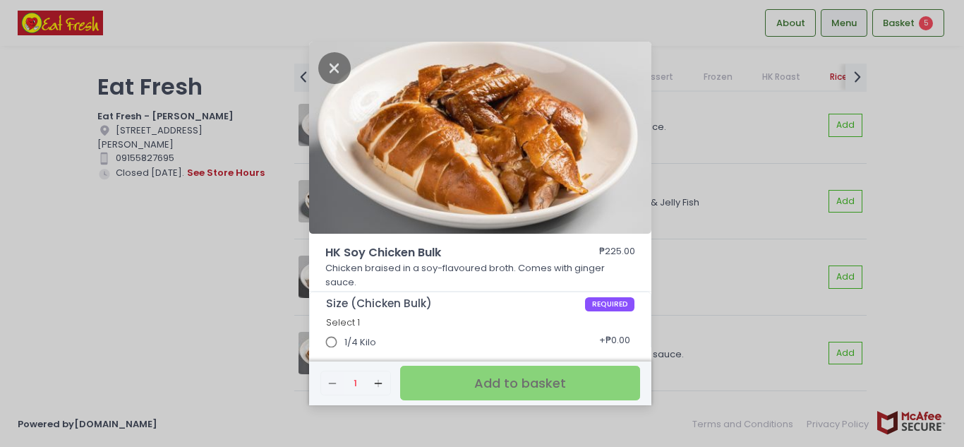
scroll to position [42, 0]
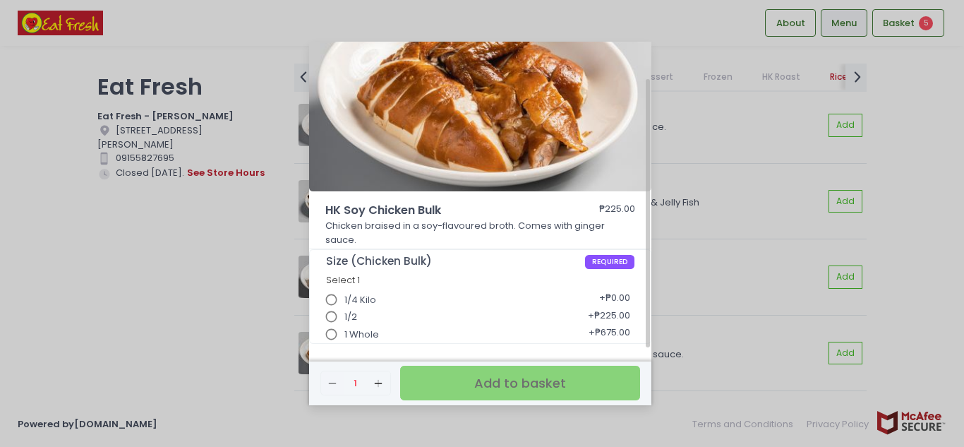
click at [332, 317] on input "1/2" at bounding box center [331, 316] width 27 height 27
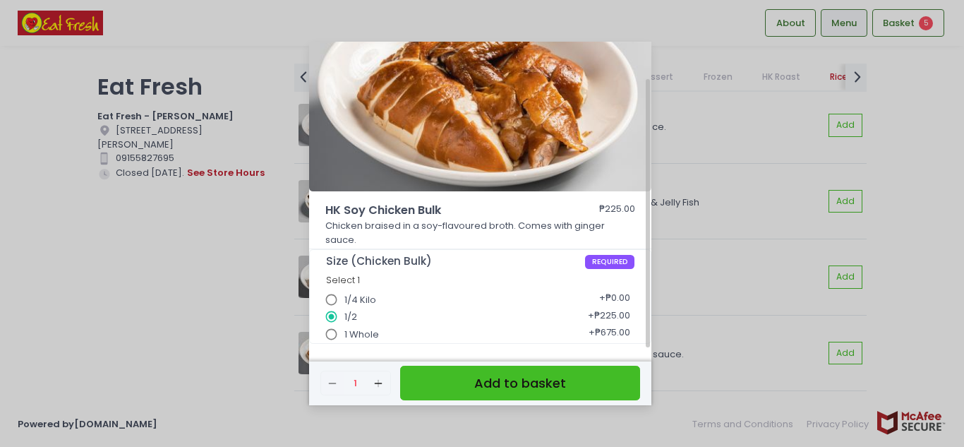
click at [332, 317] on input "1/2" at bounding box center [331, 316] width 27 height 27
click at [230, 258] on div "HK Soy Chicken Bulk ₱225.00 Chicken braised in a soy-flavoured broth. Comes wit…" at bounding box center [482, 223] width 964 height 447
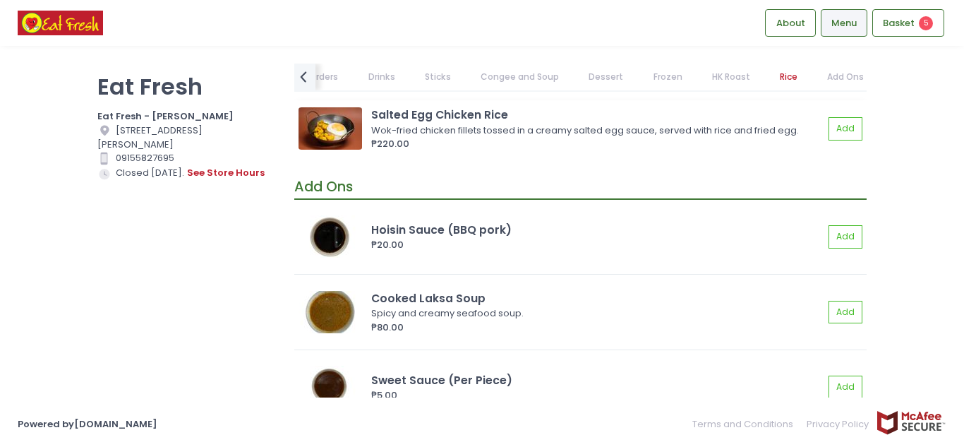
scroll to position [12120, 0]
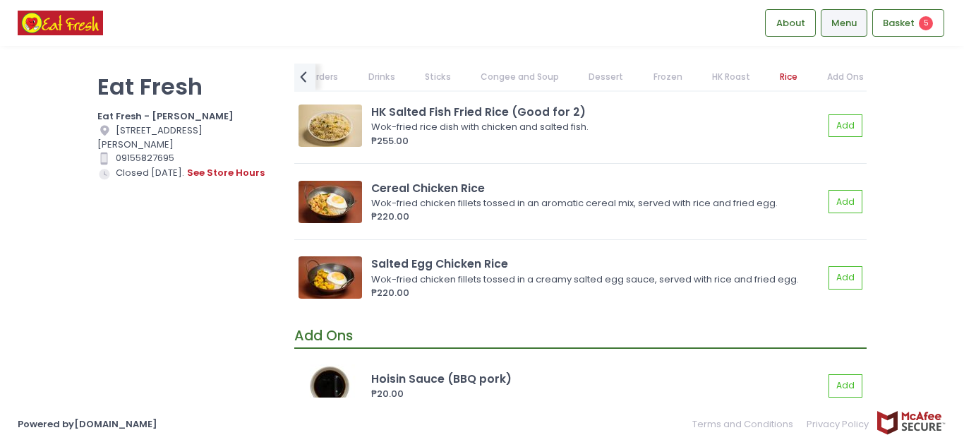
click at [367, 76] on link "Drinks" at bounding box center [381, 77] width 54 height 27
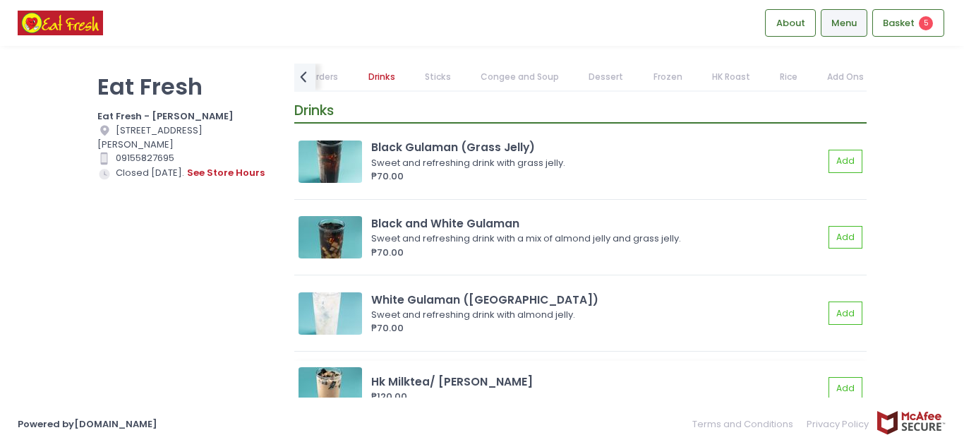
scroll to position [5426, 0]
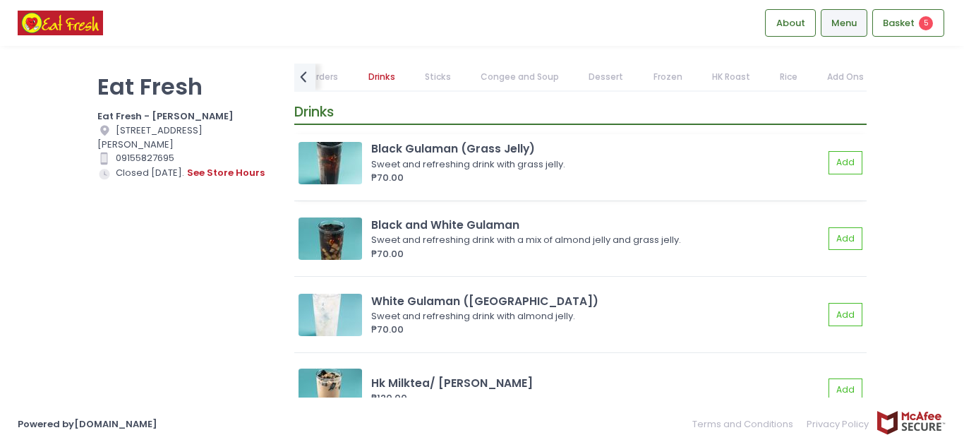
click at [629, 177] on div "₱70.00" at bounding box center [597, 178] width 452 height 14
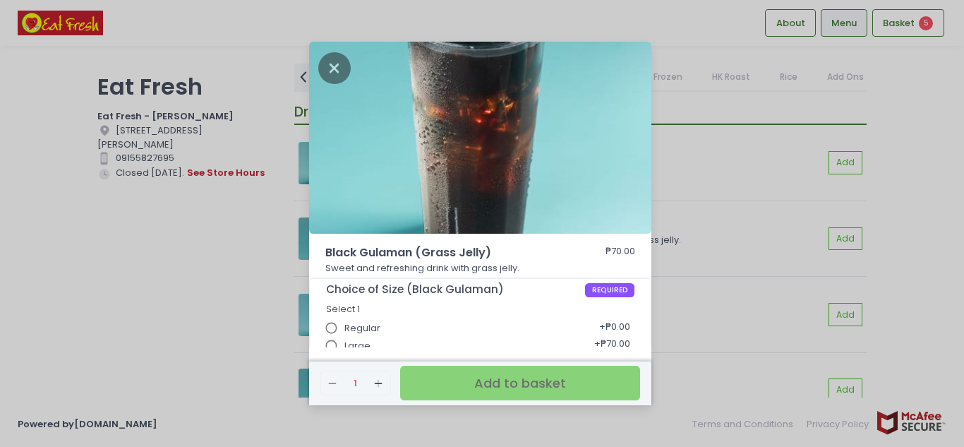
scroll to position [11, 0]
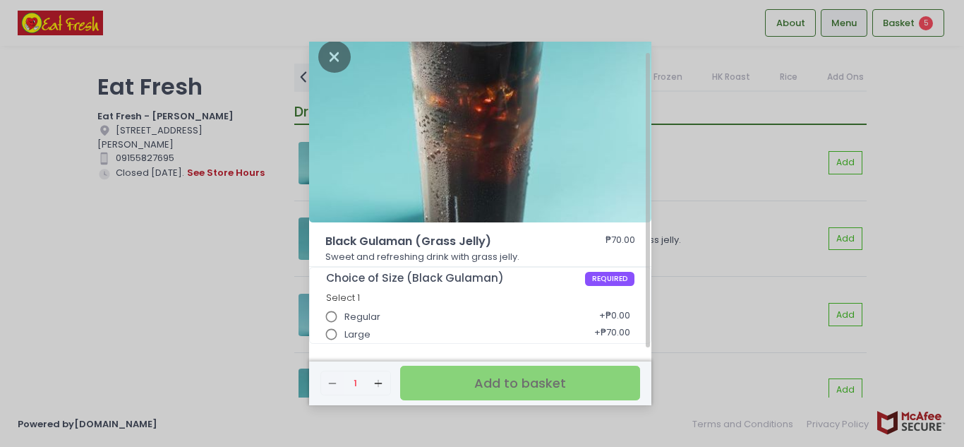
click at [198, 232] on div "Black Gulaman (Grass Jelly) ₱70.00 Sweet and refreshing drink with grass jelly.…" at bounding box center [482, 223] width 964 height 447
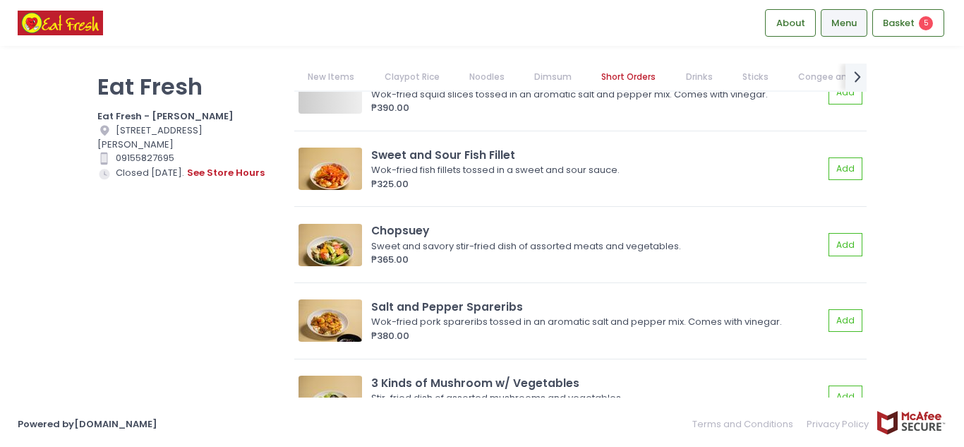
scroll to position [3450, 0]
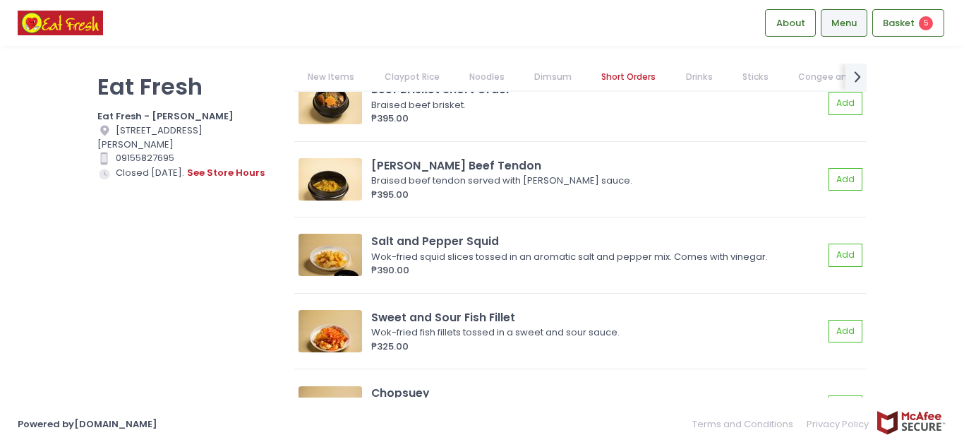
click at [557, 74] on link "Dimsum" at bounding box center [553, 77] width 65 height 27
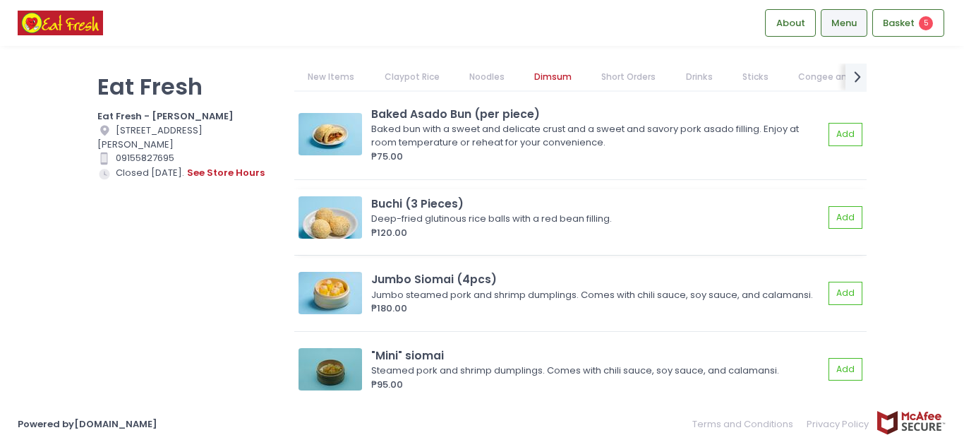
scroll to position [2039, 0]
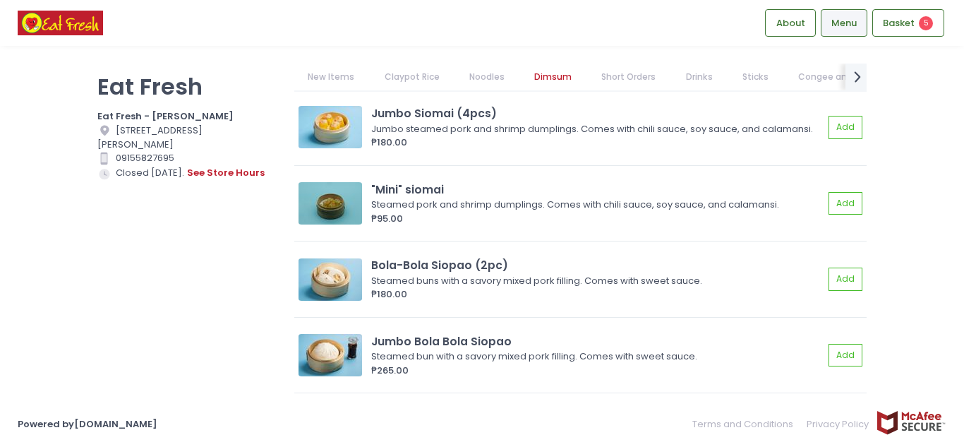
click at [409, 76] on link "Claypot Rice" at bounding box center [412, 77] width 83 height 27
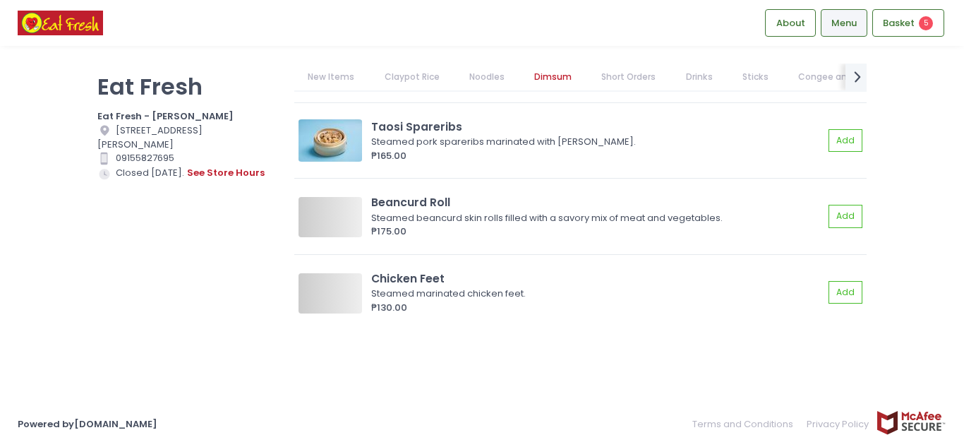
scroll to position [3035, 0]
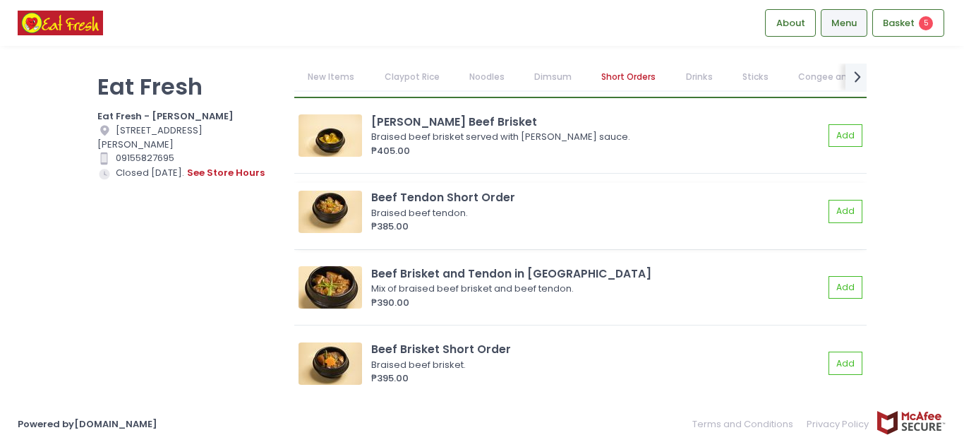
click at [335, 219] on img at bounding box center [331, 212] width 64 height 42
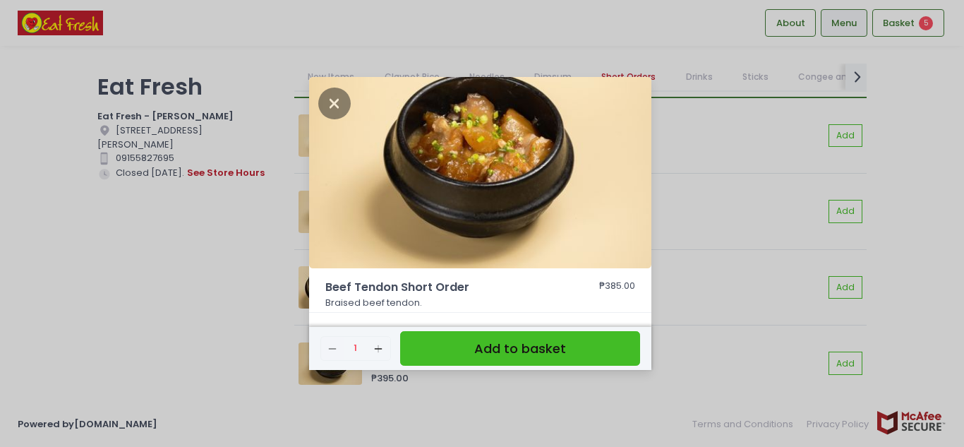
click at [150, 224] on div "Beef Tendon Short Order ₱385.00 Braised beef tendon. Remove Created with Sketch…" at bounding box center [482, 223] width 964 height 447
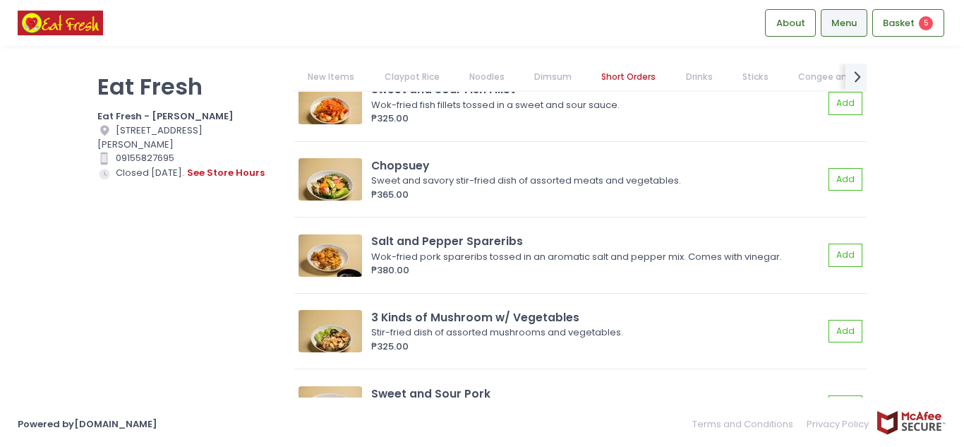
scroll to position [3529, 0]
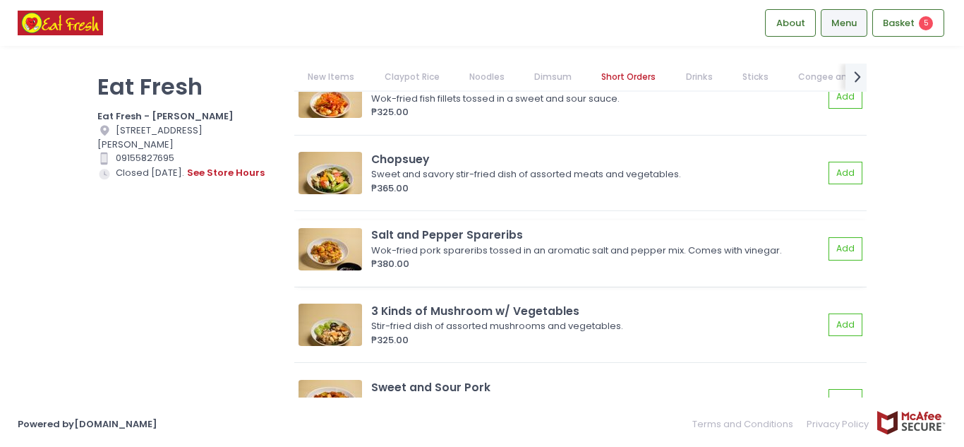
click at [326, 264] on img at bounding box center [331, 249] width 64 height 42
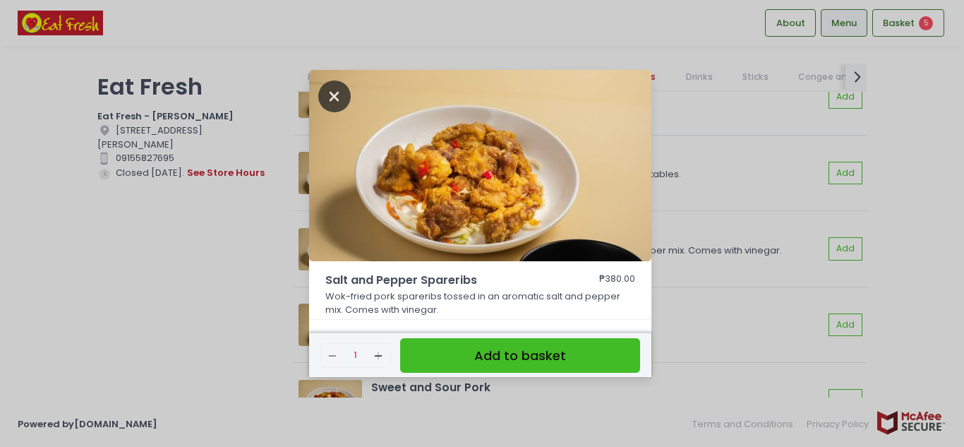
click at [325, 88] on icon "Close" at bounding box center [334, 96] width 32 height 32
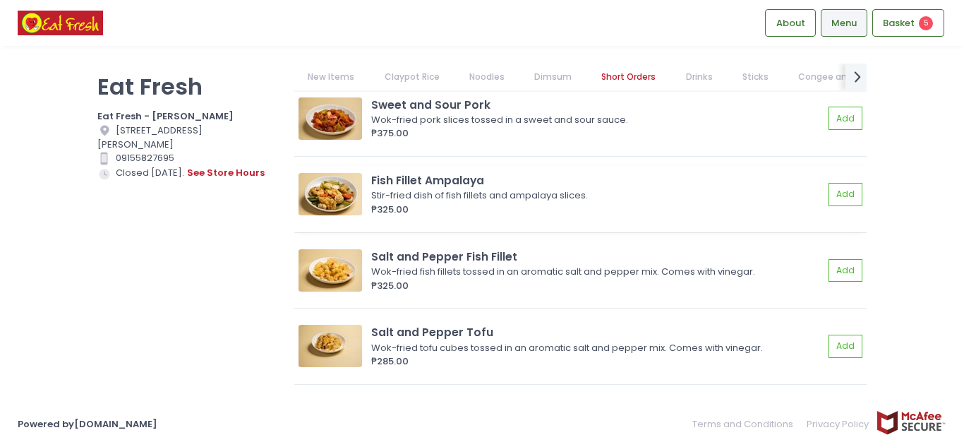
scroll to position [3882, 0]
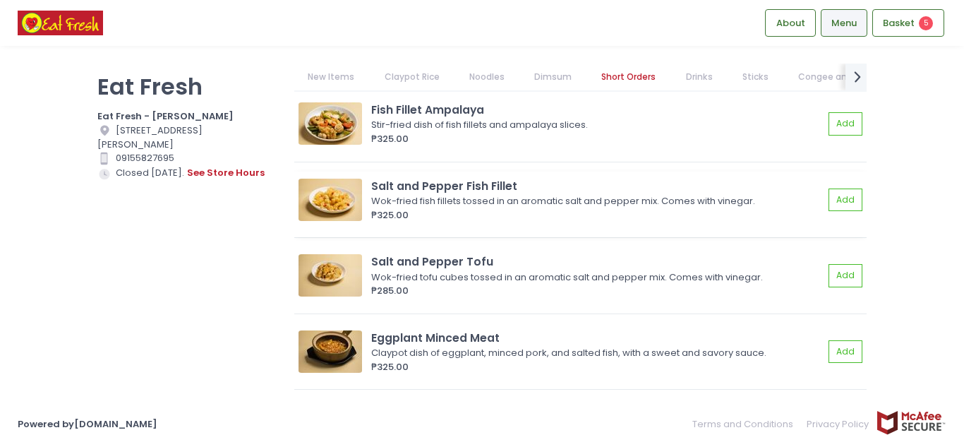
click at [325, 203] on img at bounding box center [331, 200] width 64 height 42
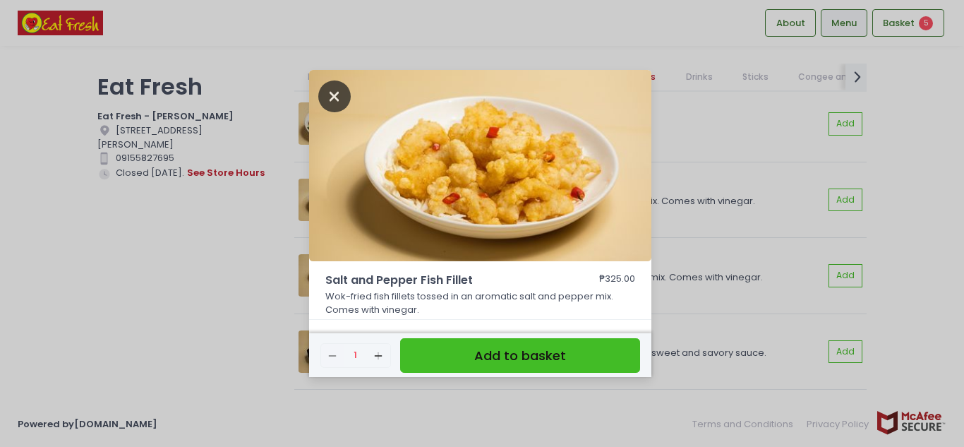
click at [341, 90] on icon "Close" at bounding box center [334, 96] width 32 height 32
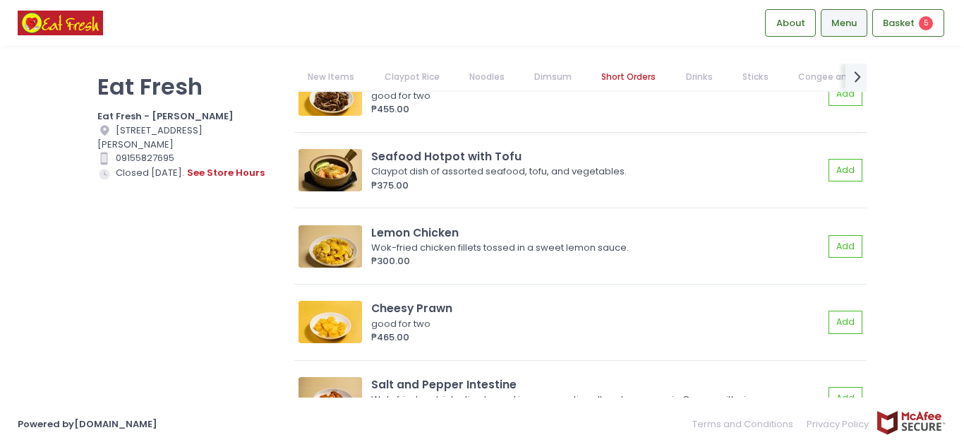
scroll to position [4234, 0]
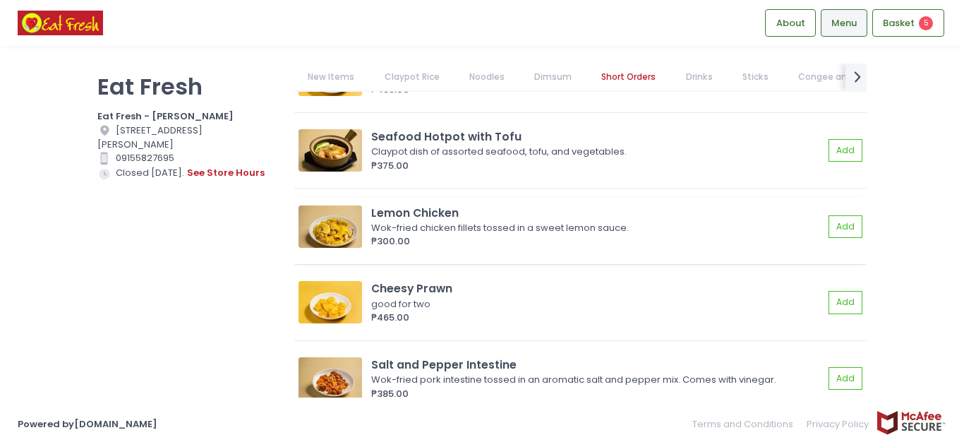
click at [352, 234] on img at bounding box center [331, 226] width 64 height 42
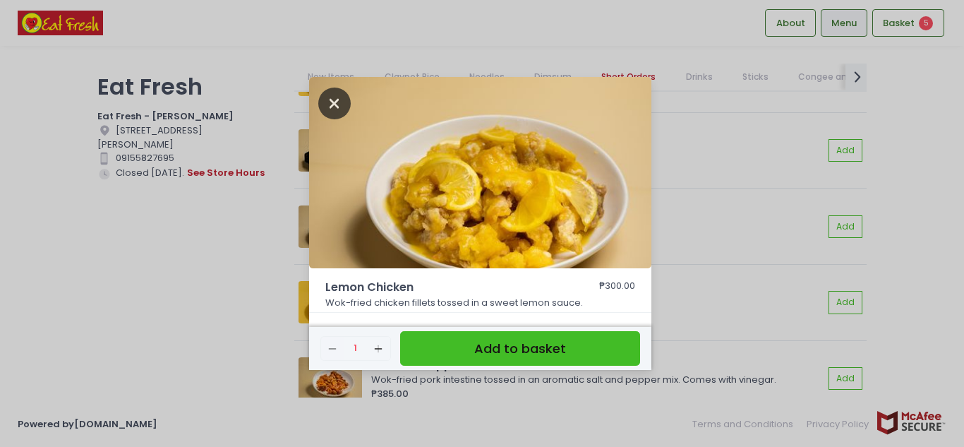
click at [337, 102] on icon "Close" at bounding box center [334, 104] width 32 height 32
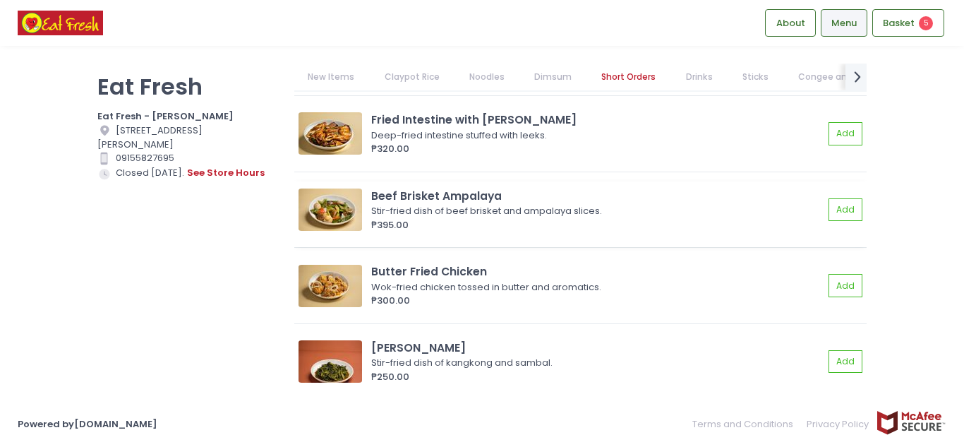
scroll to position [4587, 0]
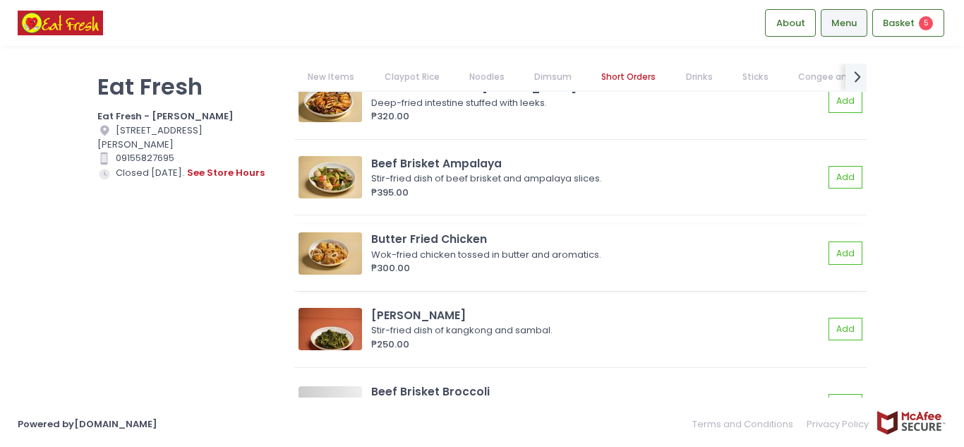
click at [410, 247] on div "Butter Fried Chicken" at bounding box center [597, 239] width 452 height 16
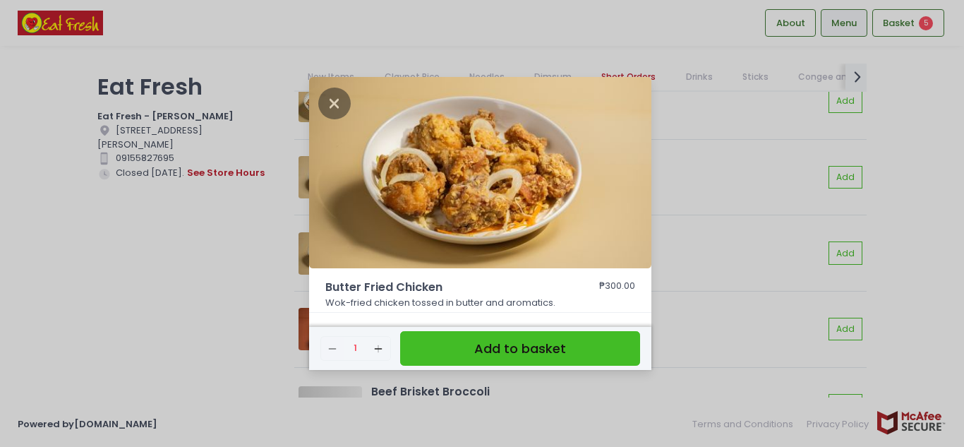
click at [167, 282] on div "Butter Fried Chicken ₱300.00 Wok-fried chicken tossed in butter and aromatics. …" at bounding box center [482, 223] width 964 height 447
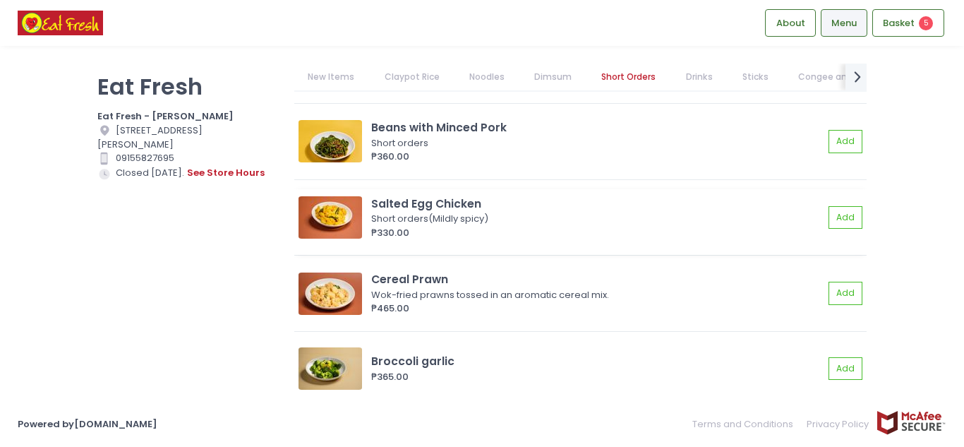
scroll to position [4940, 0]
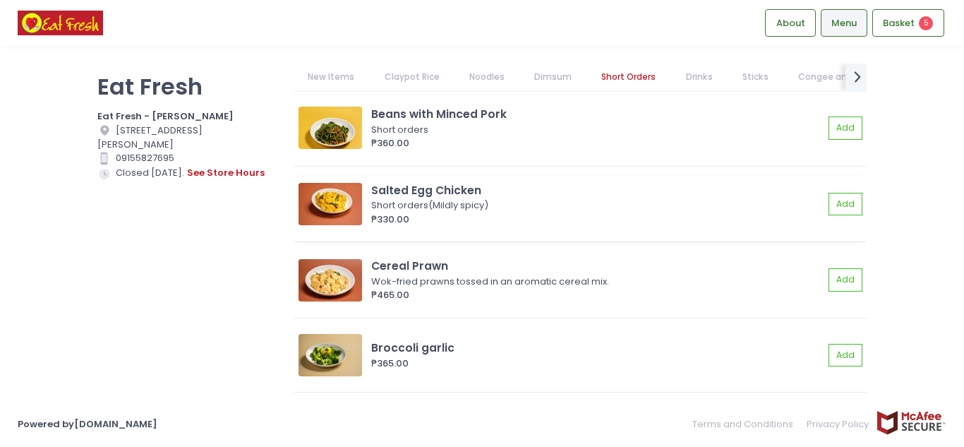
click at [438, 198] on div "Salted Egg Chicken" at bounding box center [597, 190] width 452 height 16
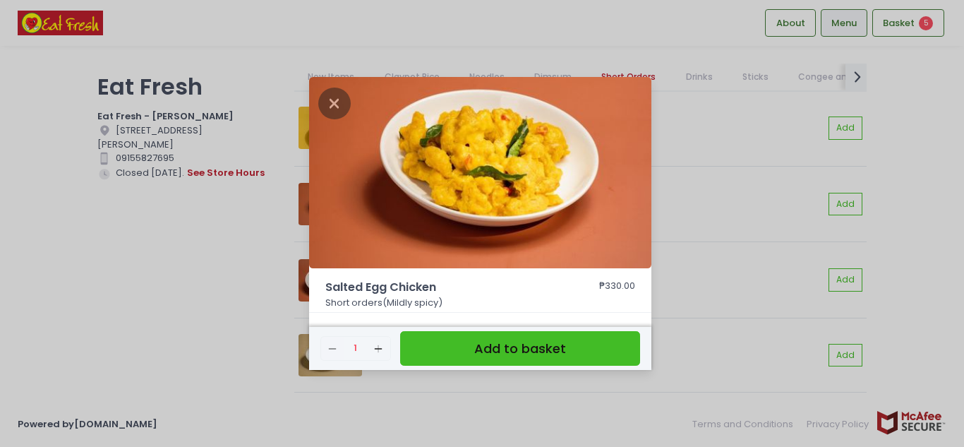
click at [120, 220] on div "Salted Egg Chicken ₱330.00 Short orders(Mildly spicy) Remove Created with Sketc…" at bounding box center [482, 223] width 964 height 447
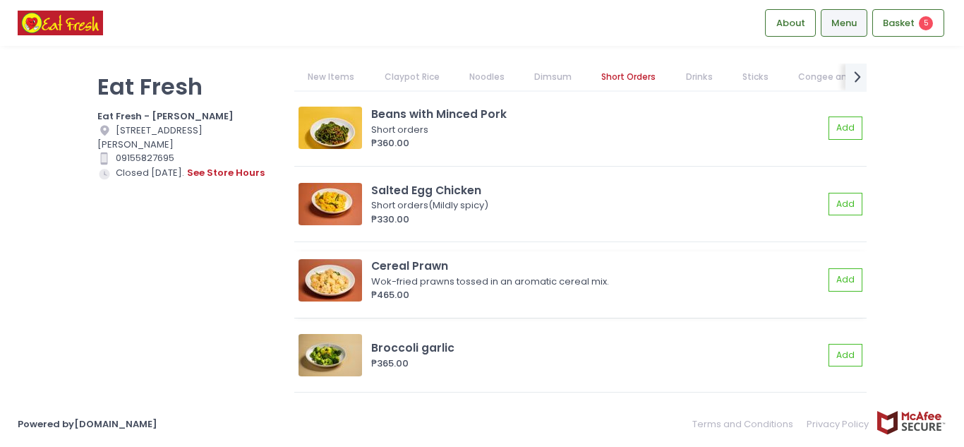
click at [408, 274] on div "Cereal Prawn" at bounding box center [597, 266] width 452 height 16
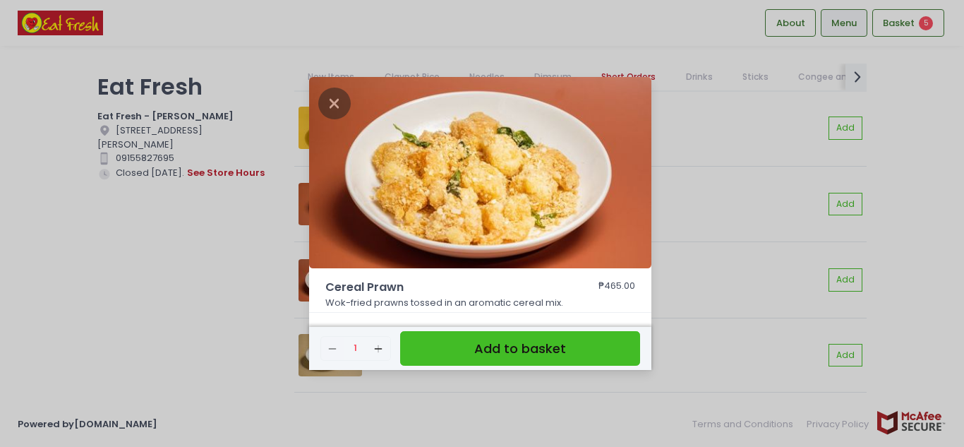
click at [120, 262] on div "Cereal Prawn ₱465.00 Wok-fried prawns tossed in an aromatic cereal mix. Remove …" at bounding box center [482, 223] width 964 height 447
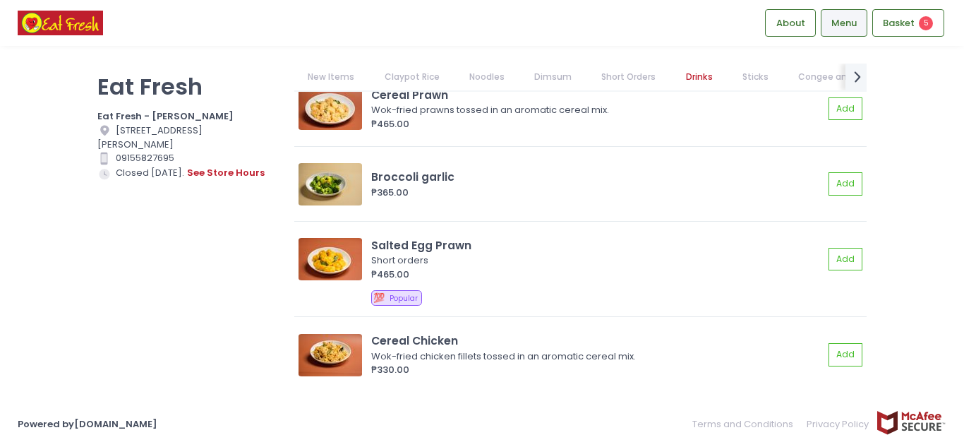
scroll to position [5152, 0]
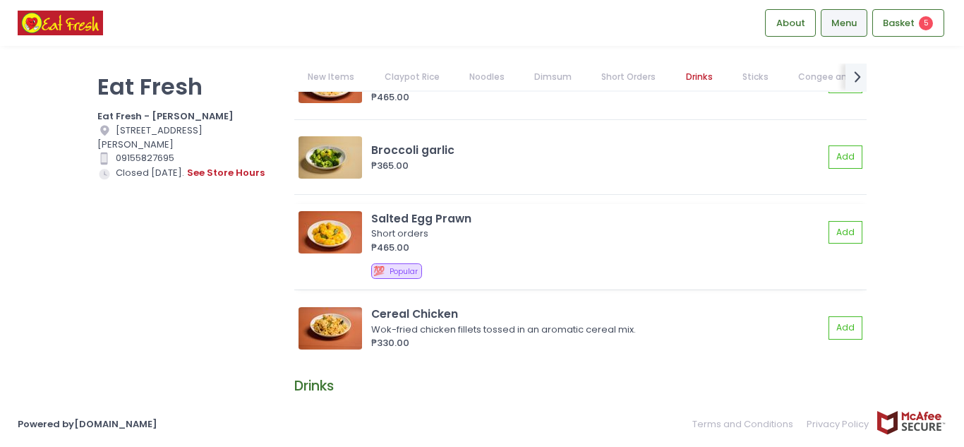
click at [404, 222] on div "Salted Egg Prawn" at bounding box center [597, 218] width 452 height 16
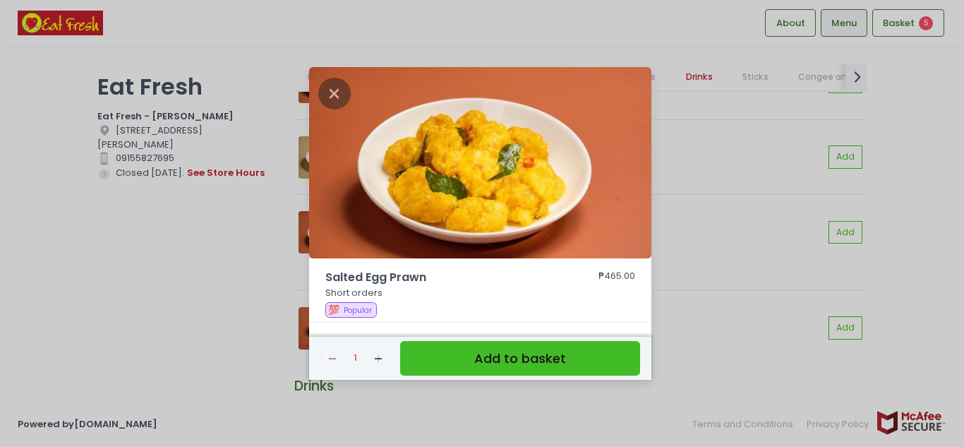
click at [89, 251] on div "Salted Egg Prawn ₱465.00 Short orders 💯 Popular Remove Created with Sketch. 1 A…" at bounding box center [482, 223] width 964 height 447
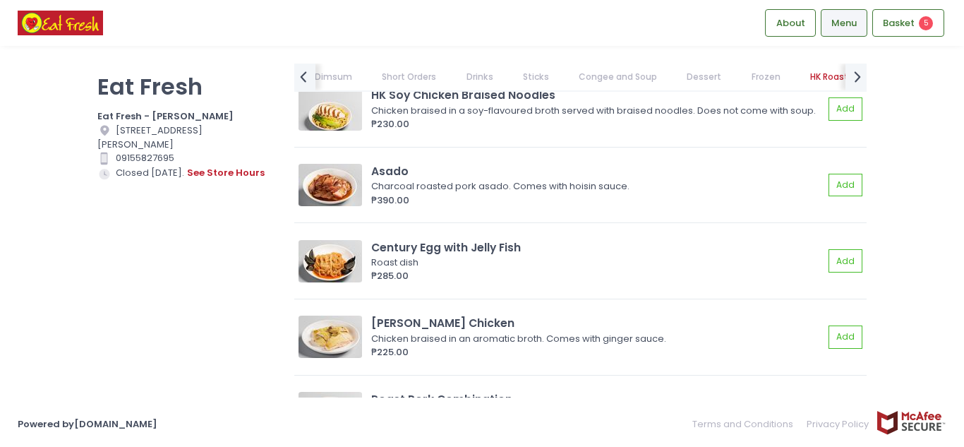
scroll to position [10515, 0]
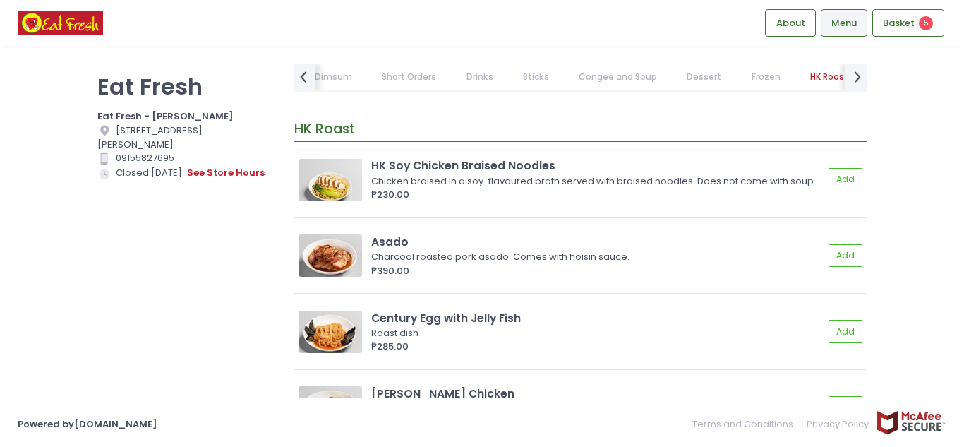
click at [449, 178] on div "Chicken braised in a soy-flavoured broth served with braised noodles. Does not …" at bounding box center [595, 181] width 448 height 14
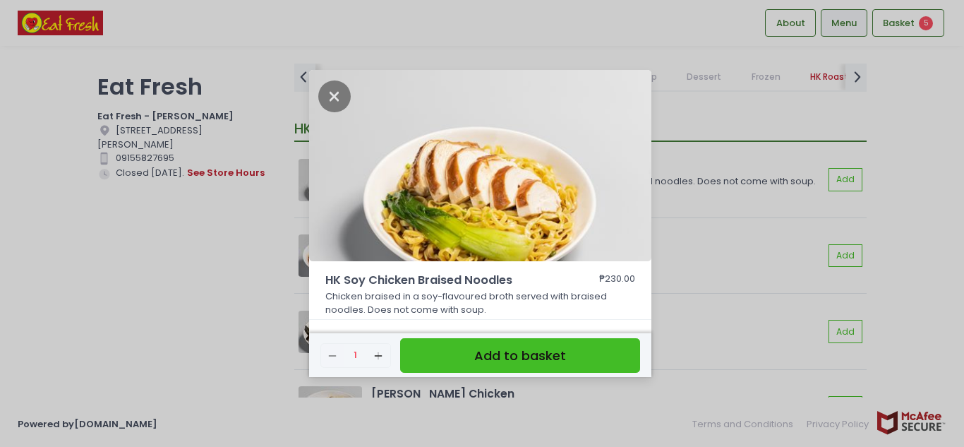
click at [212, 327] on div "HK Soy Chicken Braised Noodles ₱230.00 Chicken braised in a soy-flavoured broth…" at bounding box center [482, 223] width 964 height 447
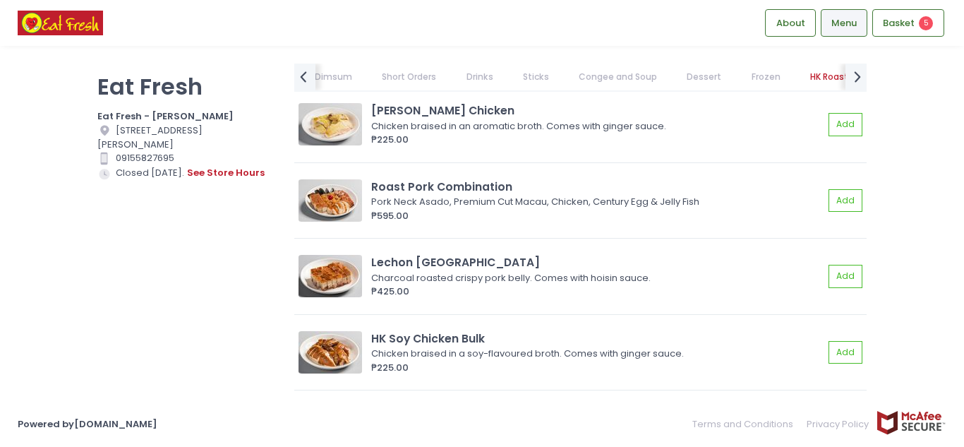
scroll to position [10798, 0]
click at [476, 147] on div "₱225.00" at bounding box center [597, 140] width 452 height 14
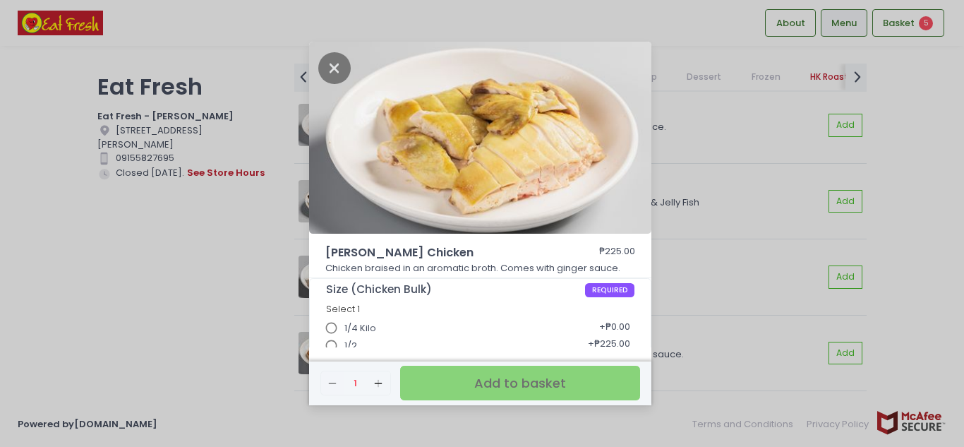
click at [163, 270] on div "[PERSON_NAME] Chicken ₱225.00 Chicken braised in an aromatic broth. Comes with …" at bounding box center [482, 223] width 964 height 447
